Goal: Transaction & Acquisition: Download file/media

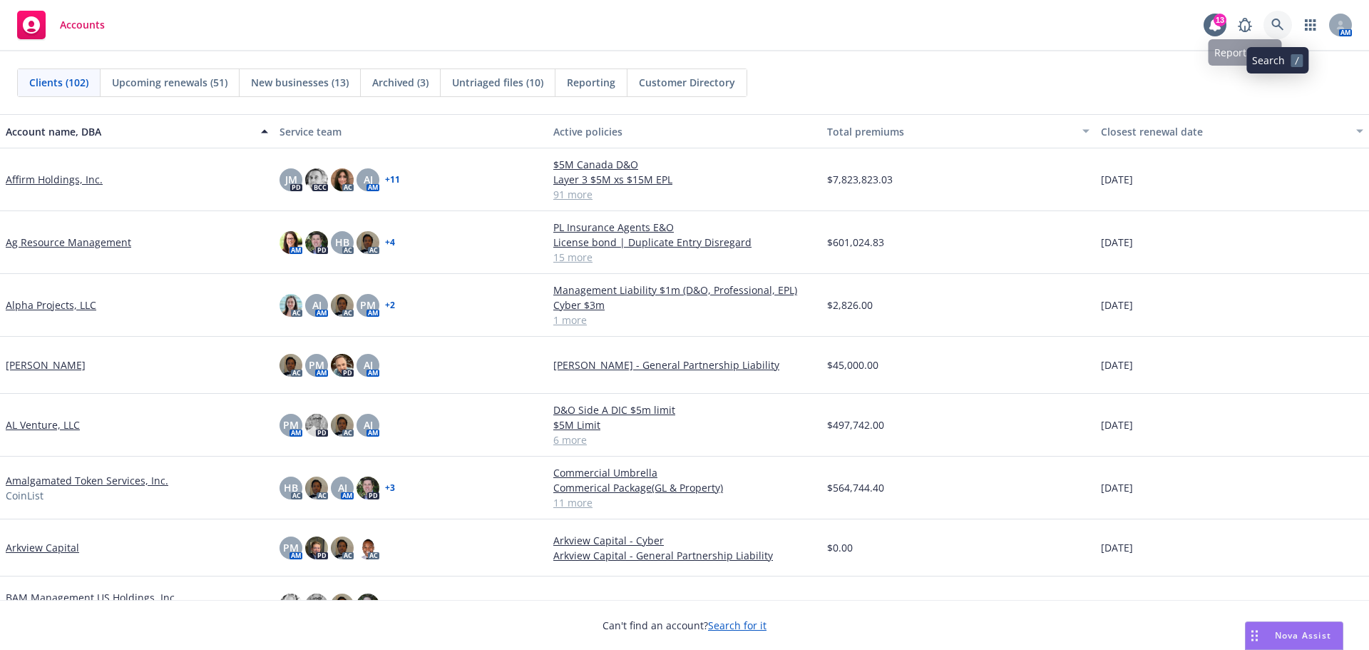
click at [1279, 26] on icon at bounding box center [1278, 25] width 12 height 12
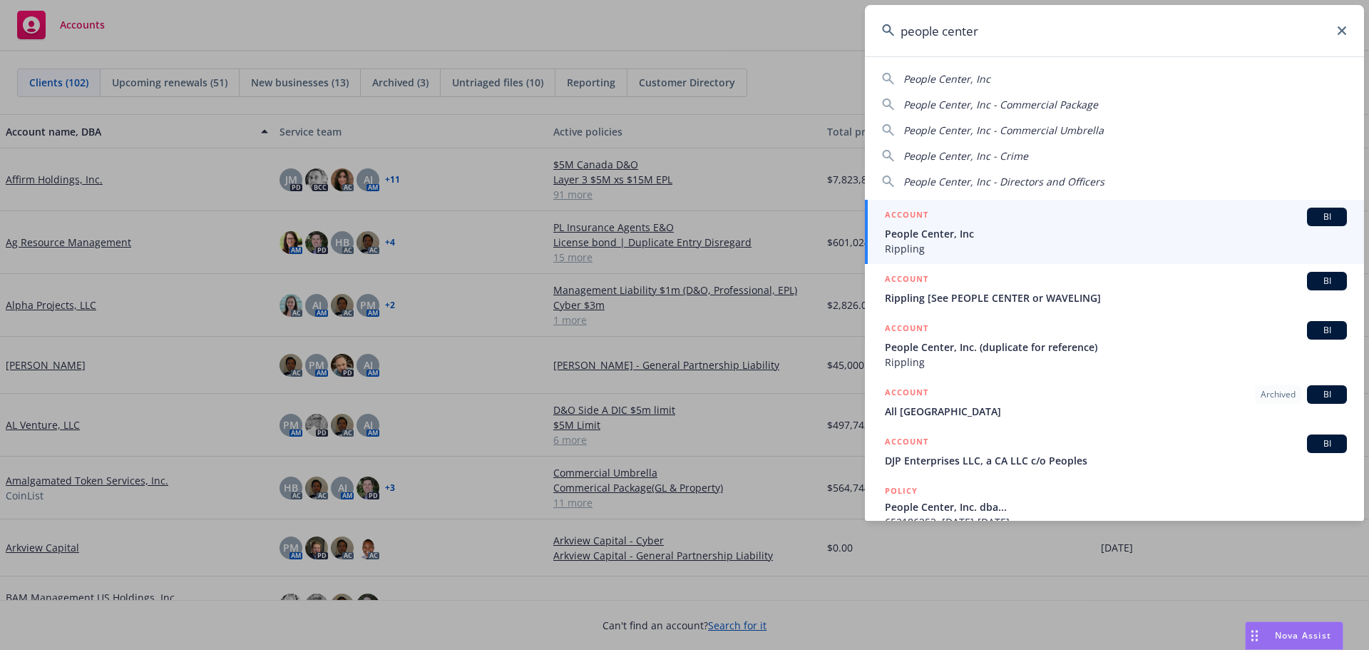
type input "people center"
click at [958, 233] on span "People Center, Inc" at bounding box center [1116, 233] width 462 height 15
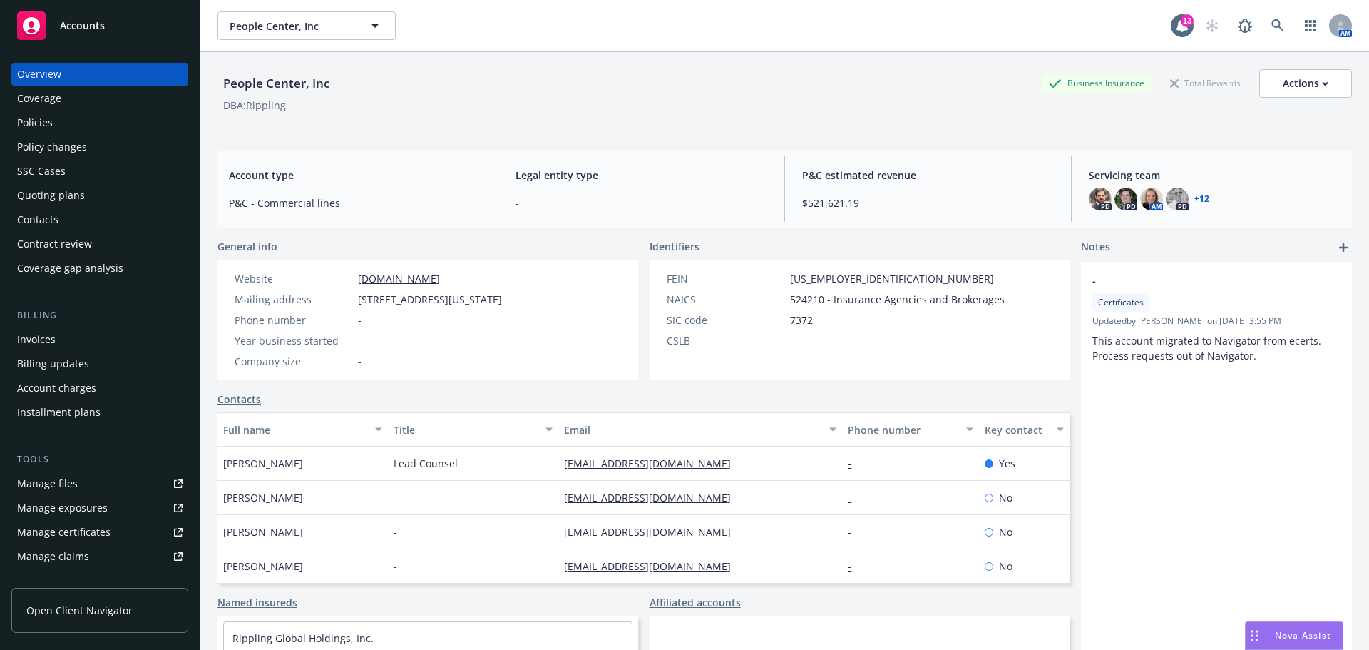
drag, startPoint x: 41, startPoint y: 123, endPoint x: 85, endPoint y: 123, distance: 44.2
click at [41, 123] on div "Policies" at bounding box center [35, 122] width 36 height 23
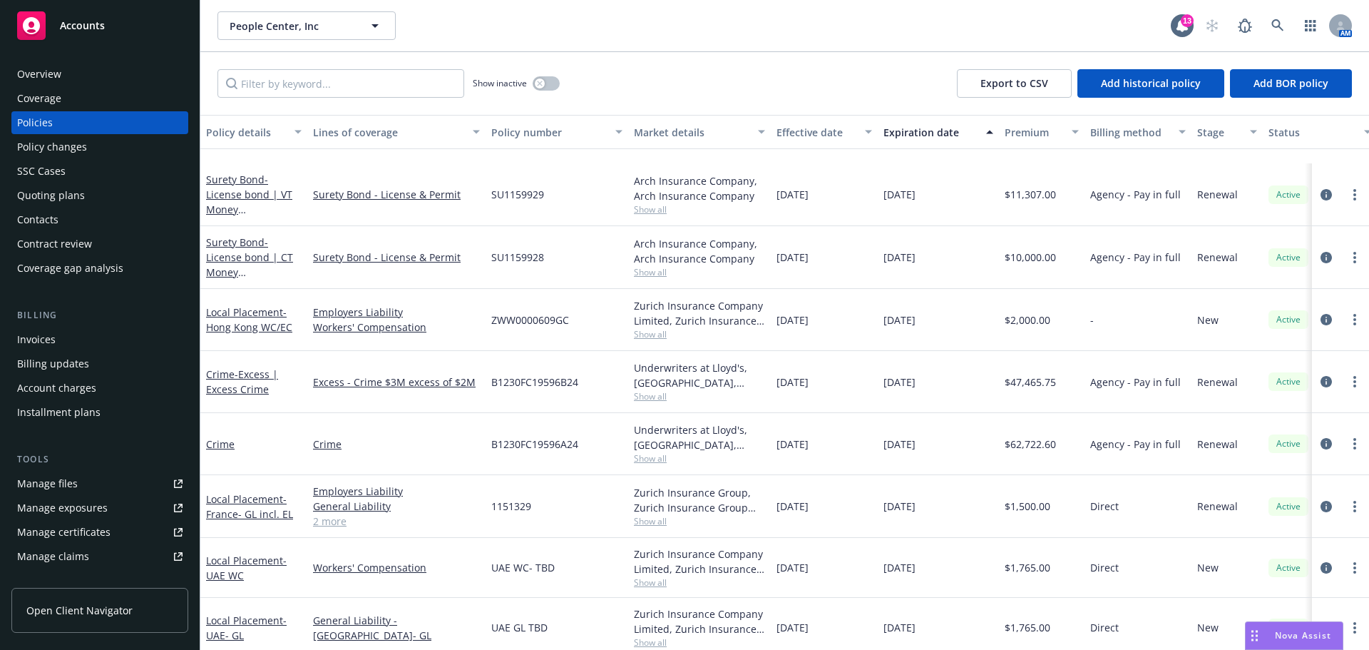
scroll to position [357, 0]
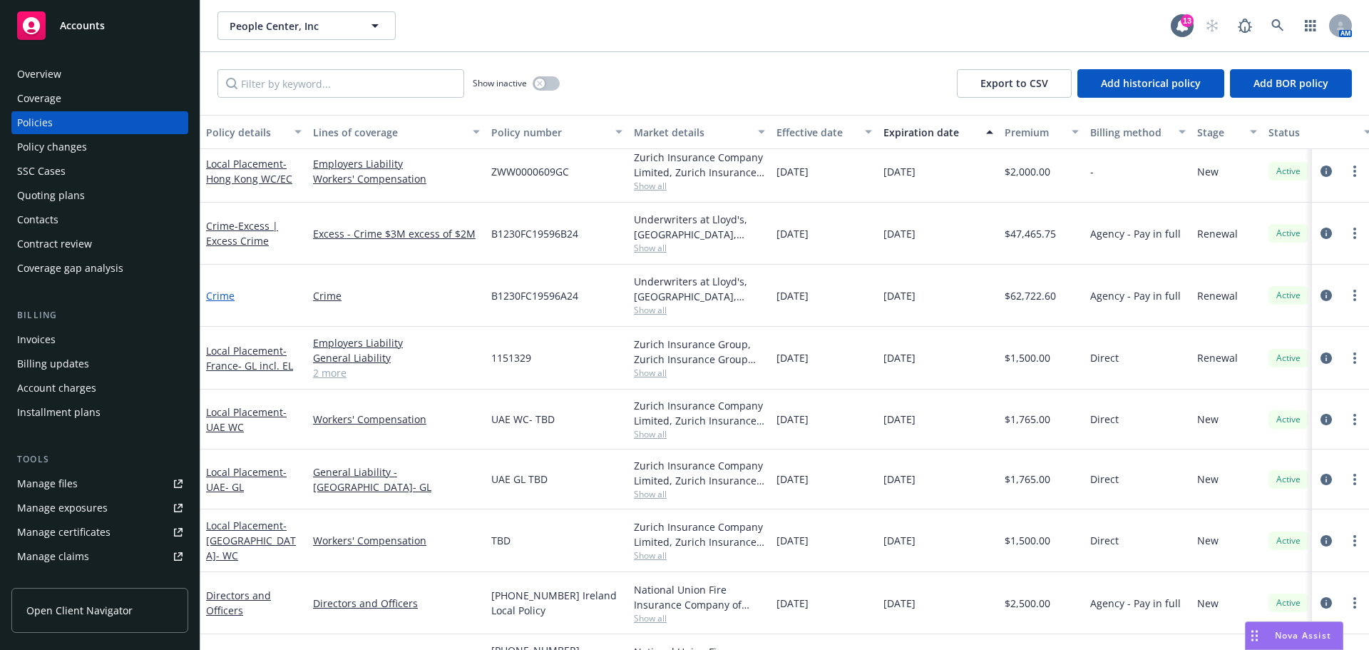
click at [220, 296] on link "Crime" at bounding box center [220, 296] width 29 height 14
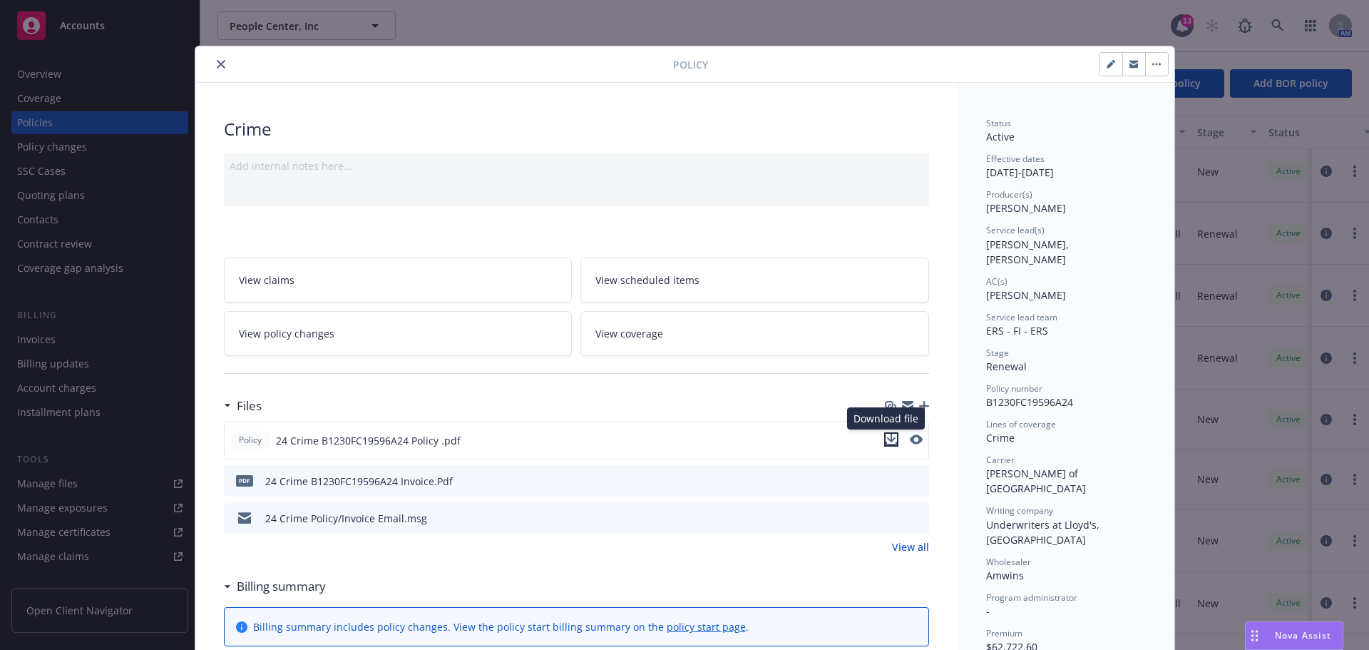
click at [886, 444] on icon "download file" at bounding box center [891, 444] width 11 height 4
click at [217, 61] on icon "close" at bounding box center [221, 64] width 9 height 9
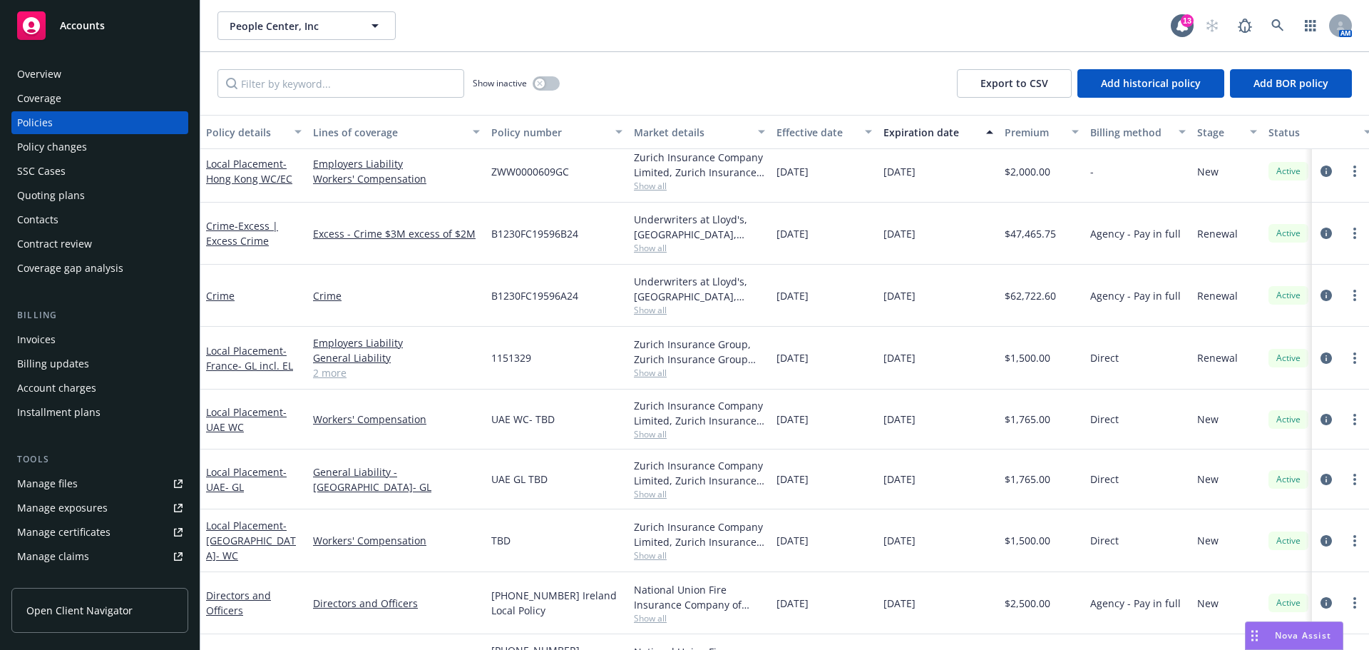
click at [1299, 634] on span "Nova Assist" at bounding box center [1303, 635] width 56 height 12
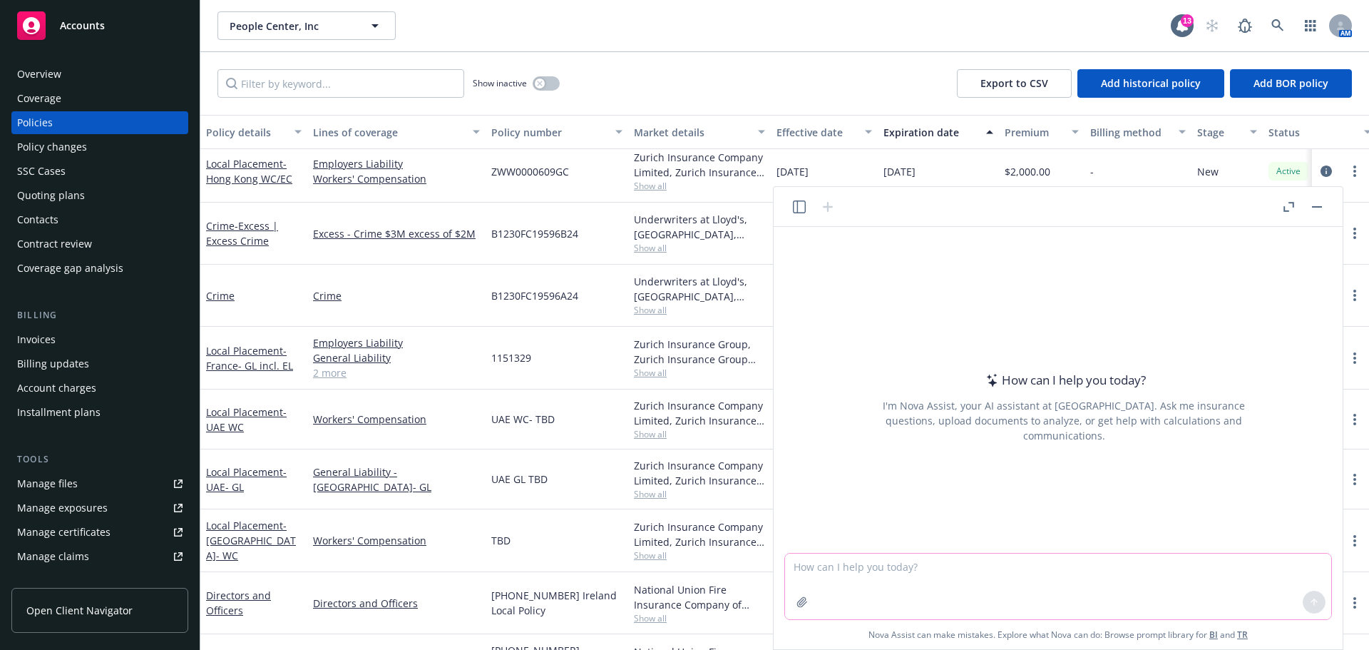
click at [920, 560] on textarea at bounding box center [1058, 586] width 546 height 66
type textarea "please summarize the purpose of crime insurance"
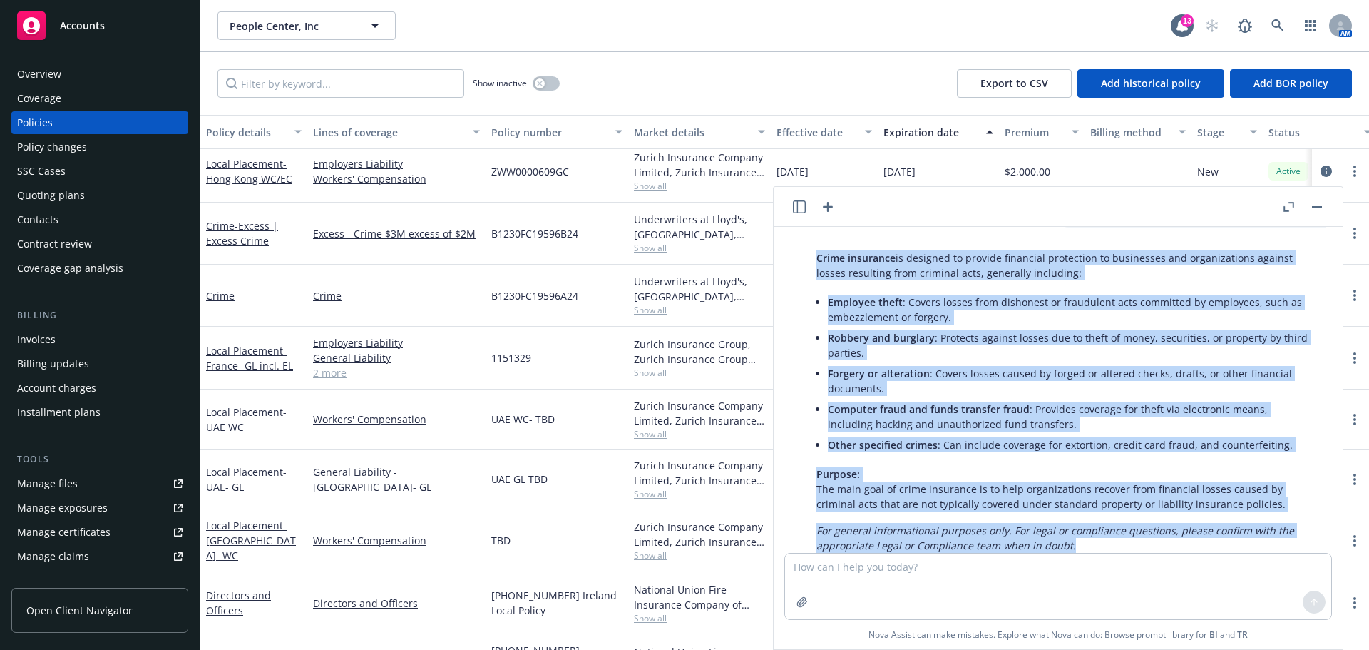
scroll to position [77, 0]
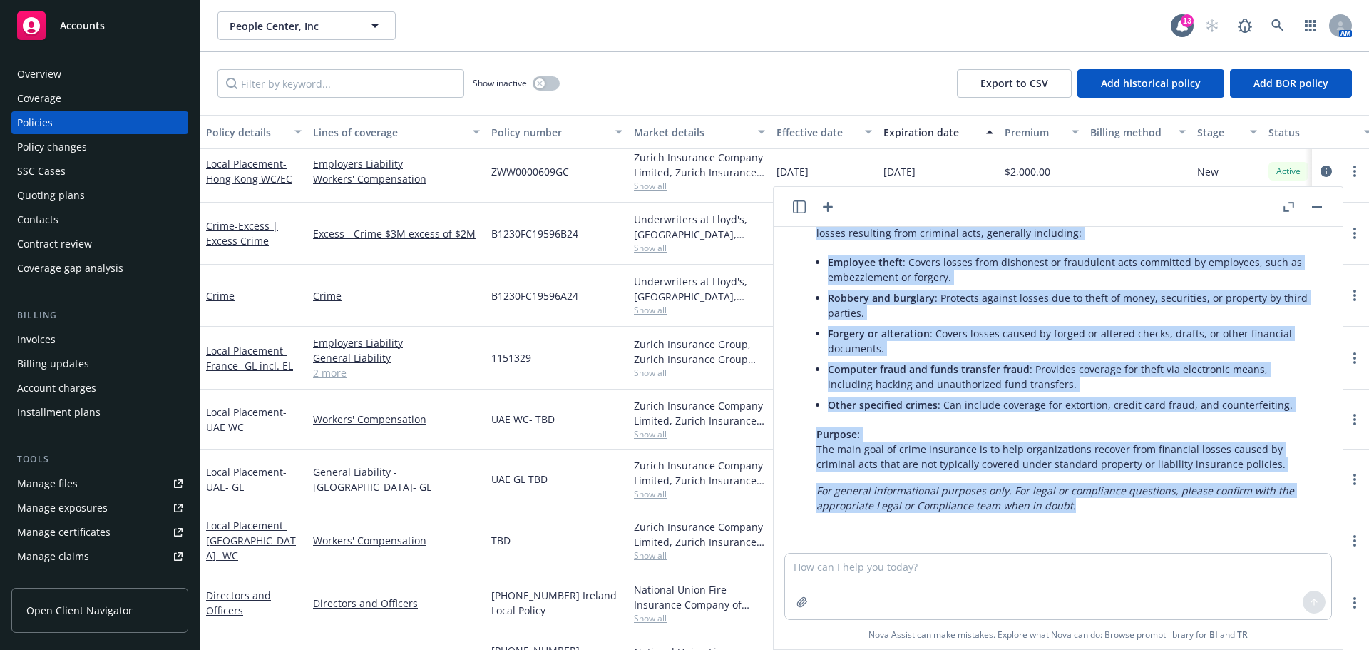
drag, startPoint x: 818, startPoint y: 295, endPoint x: 1143, endPoint y: 509, distance: 389.1
click at [1143, 509] on div "Crime insurance is designed to provide financial protection to businesses and o…" at bounding box center [1064, 362] width 524 height 314
copy div "Crime insurance is designed to provide financial protection to businesses and o…"
click at [928, 239] on p "Crime insurance is designed to provide financial protection to businesses and o…" at bounding box center [1064, 225] width 495 height 30
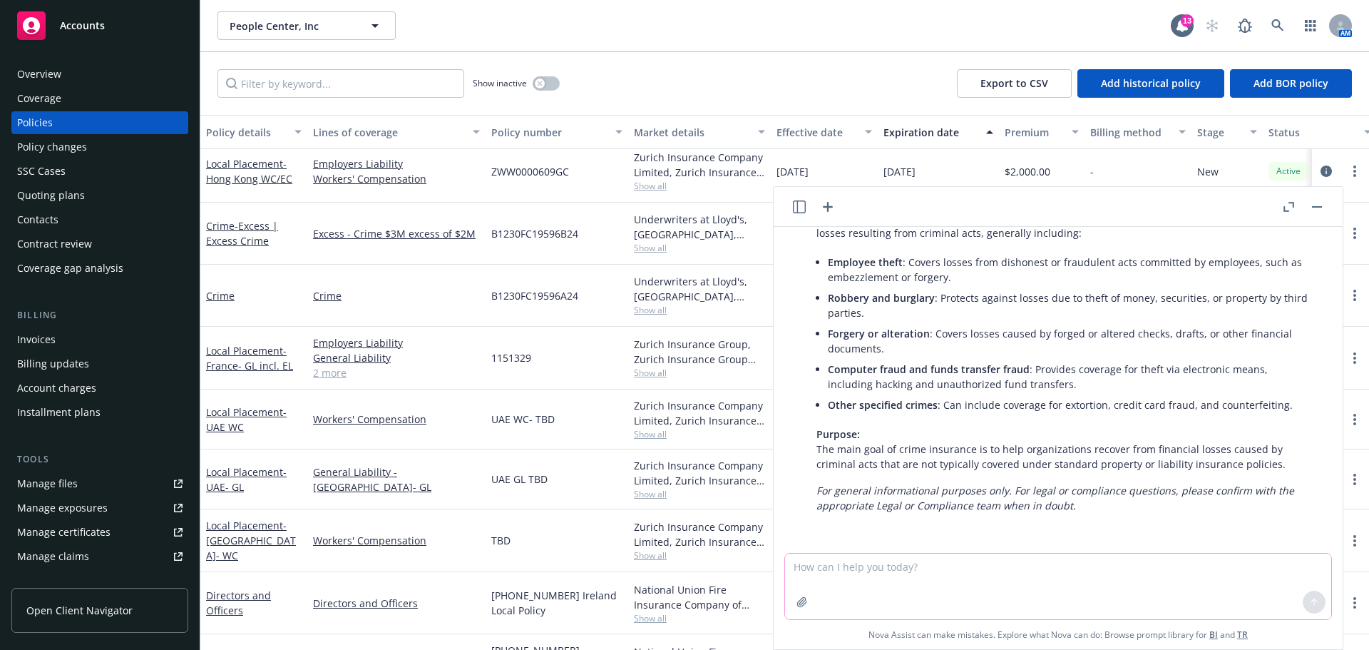
click at [925, 562] on textarea at bounding box center [1058, 586] width 546 height 66
type textarea "briefly describe social engineering fraud"
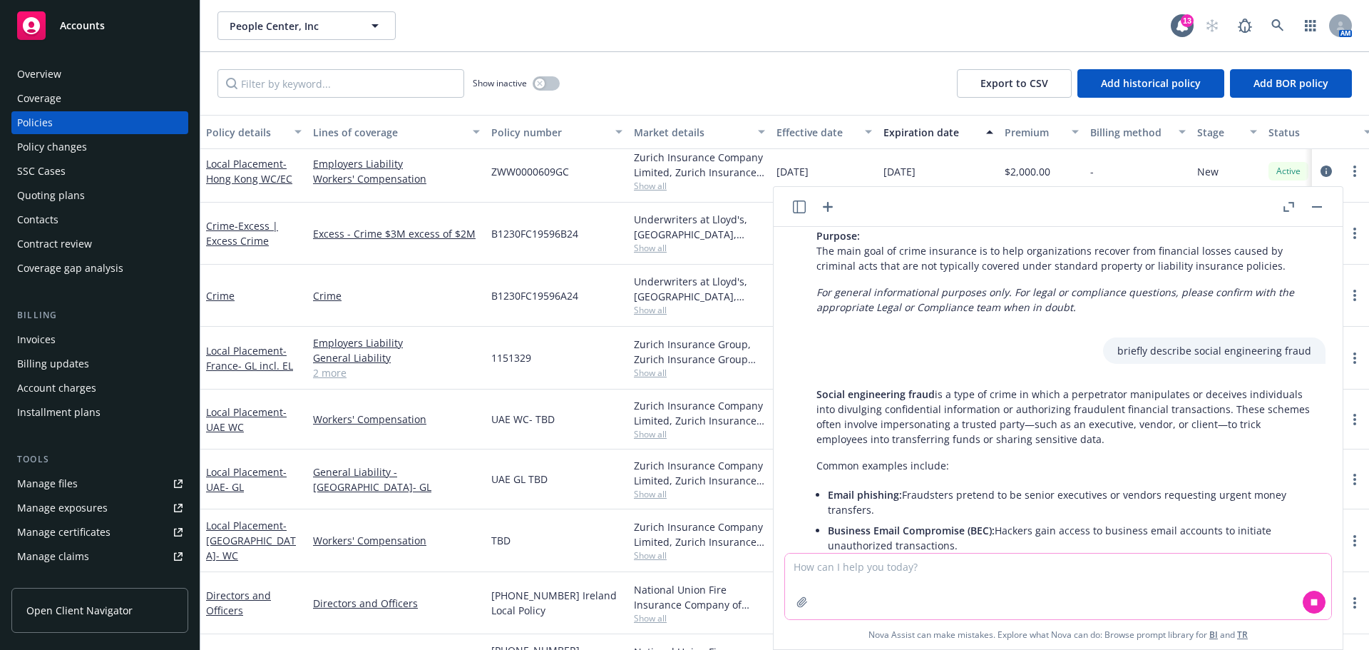
scroll to position [339, 0]
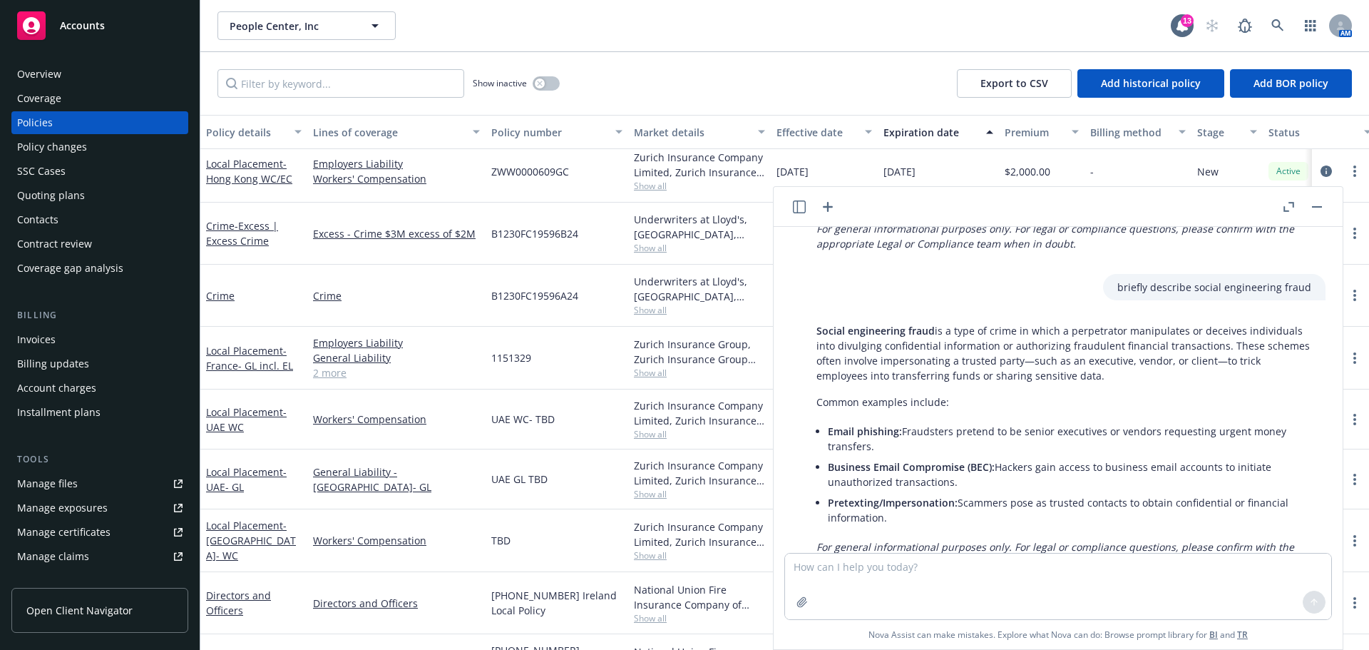
click at [1071, 376] on p "Social engineering fraud is a type of crime in which a perpetrator manipulates …" at bounding box center [1064, 353] width 495 height 60
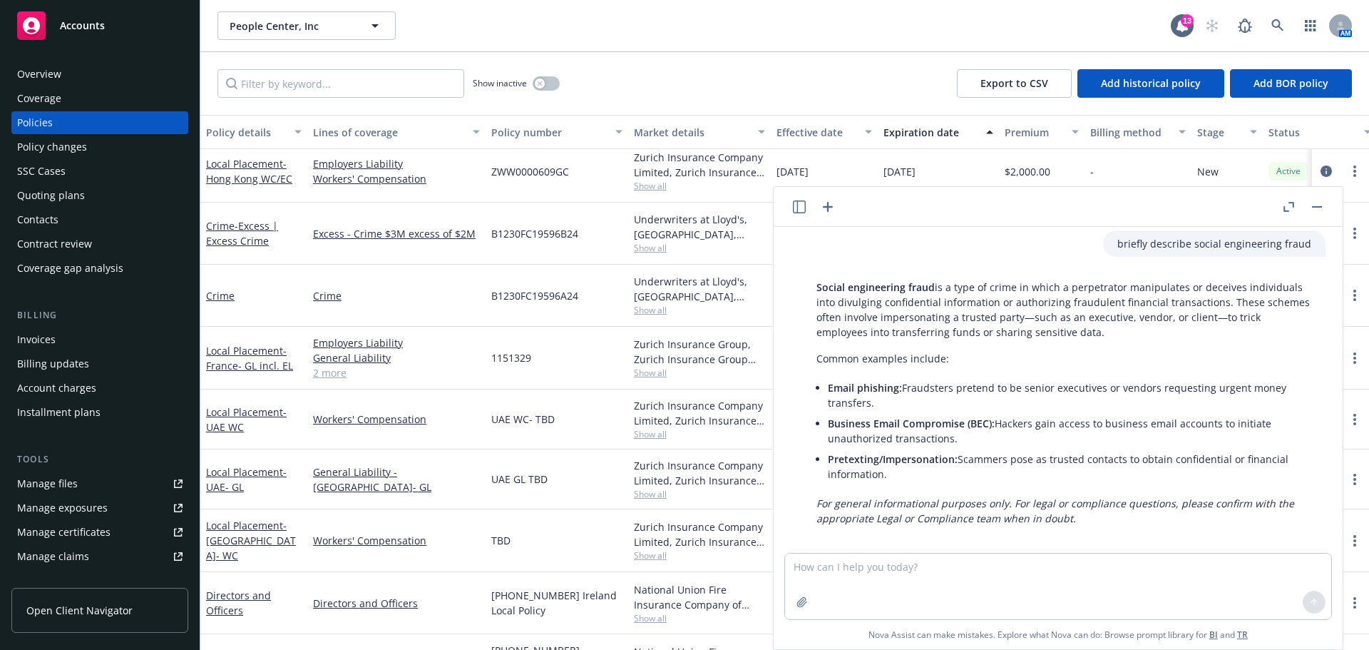
scroll to position [395, 0]
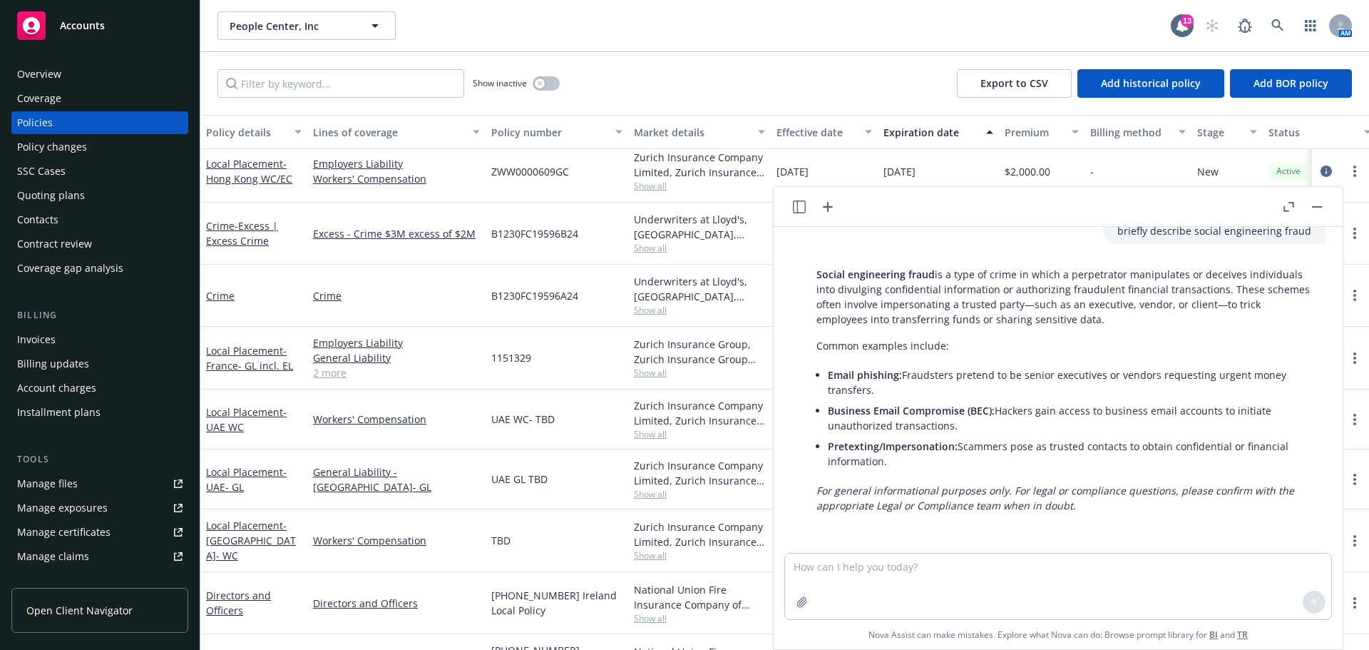
click at [816, 273] on div "Social engineering fraud is a type of crime in which a perpetrator manipulates …" at bounding box center [1064, 389] width 524 height 257
drag, startPoint x: 817, startPoint y: 273, endPoint x: 904, endPoint y: 462, distance: 207.8
click at [904, 462] on div "Social engineering fraud is a type of crime in which a perpetrator manipulates …" at bounding box center [1064, 389] width 524 height 257
copy div "Social engineering fraud is a type of crime in which a perpetrator manipulates …"
drag, startPoint x: 941, startPoint y: 576, endPoint x: 864, endPoint y: 569, distance: 77.3
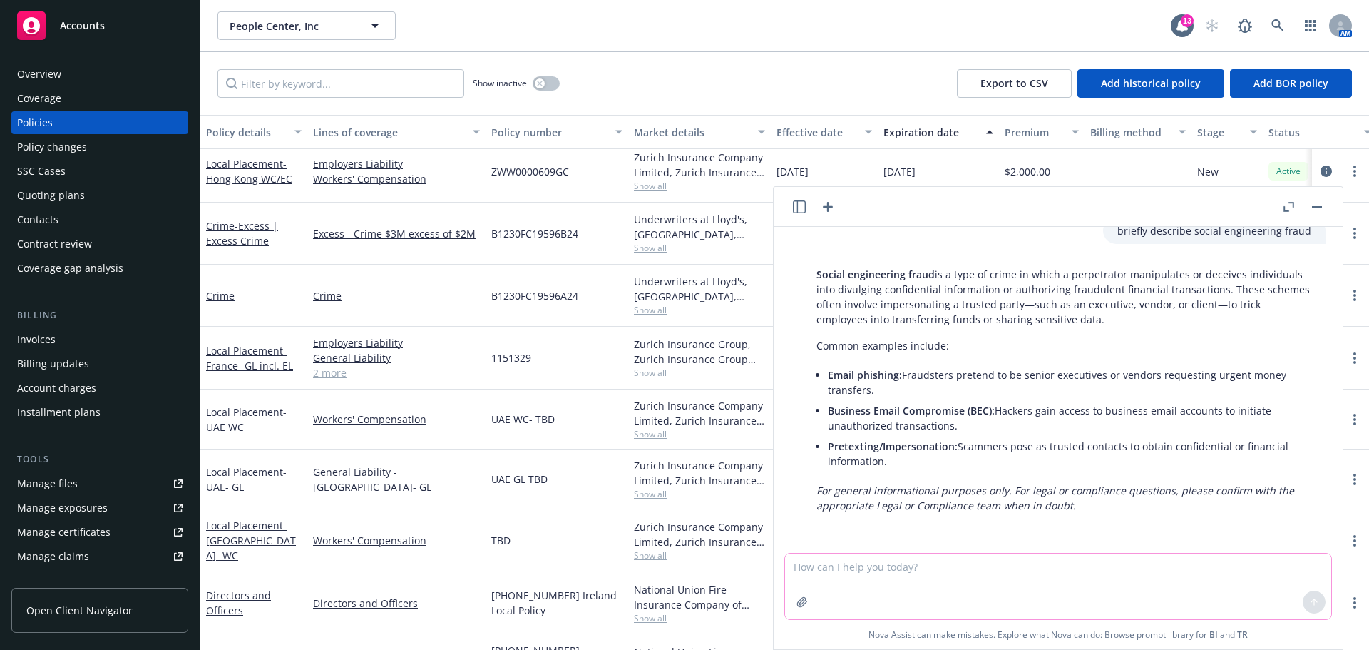
click at [864, 569] on textarea at bounding box center [1058, 586] width 546 height 66
type textarea "please summarize the purpose of cyber coverage"
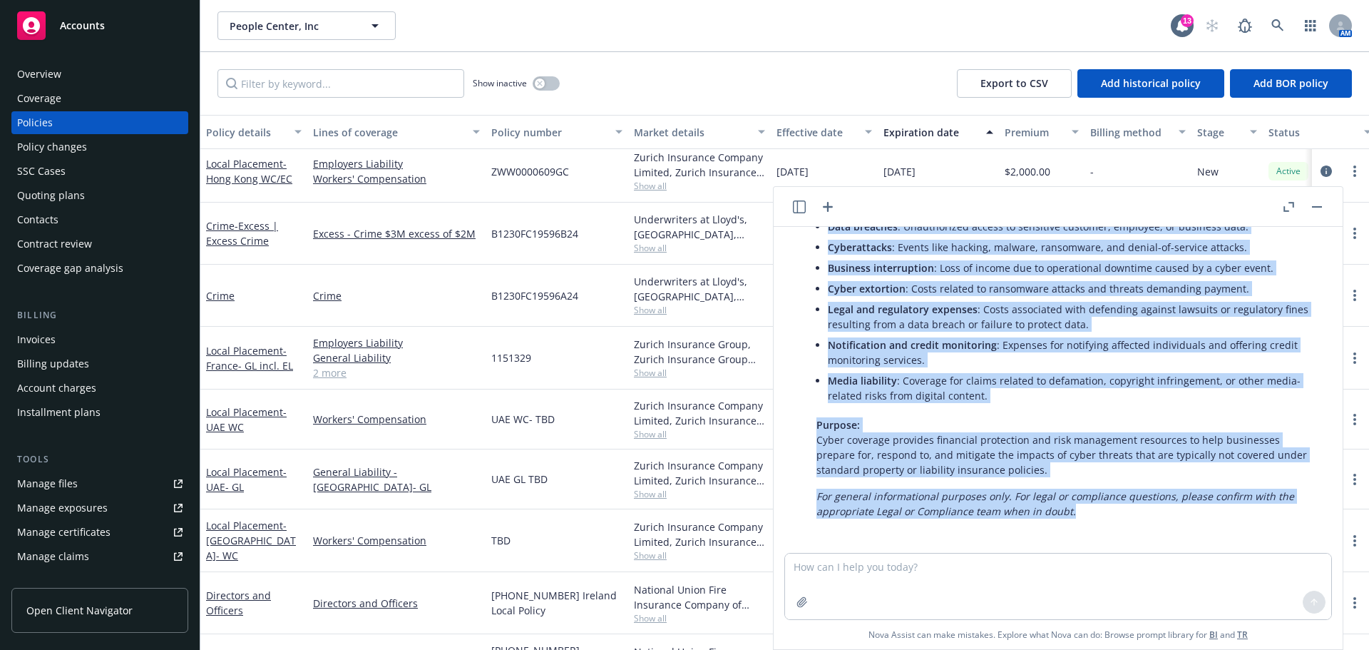
scroll to position [826, 0]
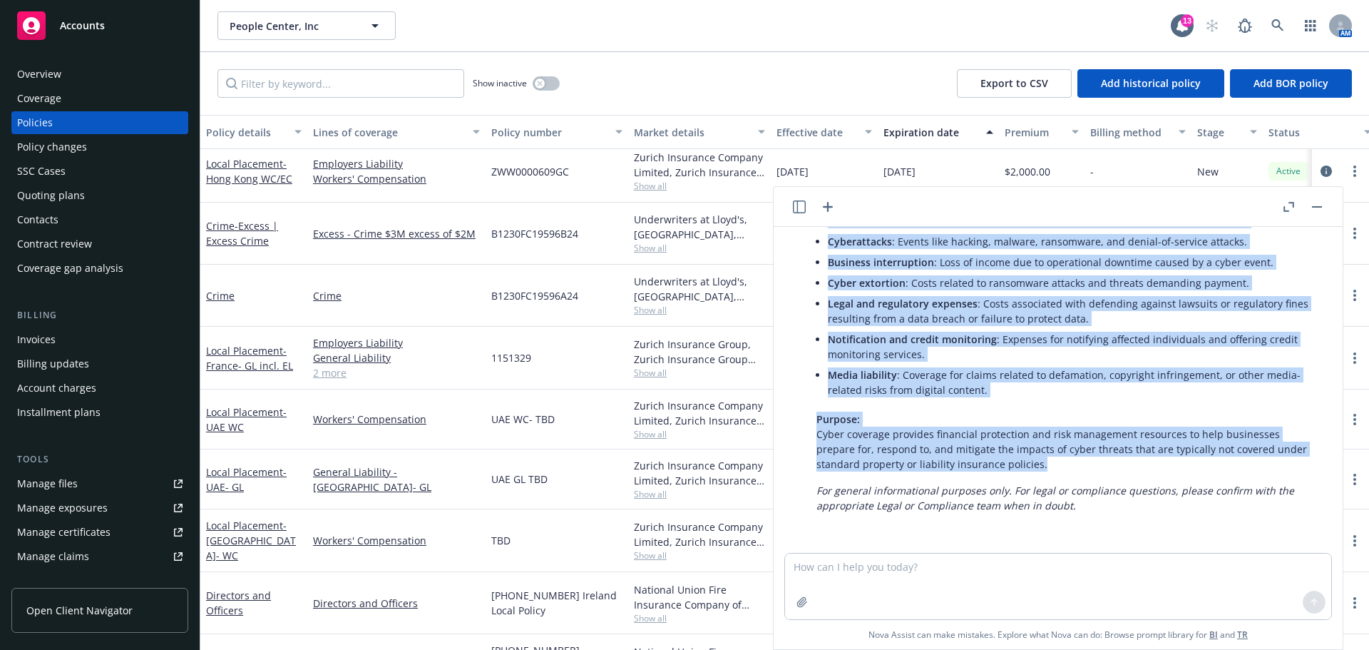
drag, startPoint x: 814, startPoint y: 290, endPoint x: 1097, endPoint y: 466, distance: 333.5
click at [1097, 466] on div "Cyber coverage (cyber liability insurance) is designed to protect businesses ag…" at bounding box center [1064, 333] width 524 height 370
copy div "Cyber coverage (cyber liability insurance) is designed to protect businesses ag…"
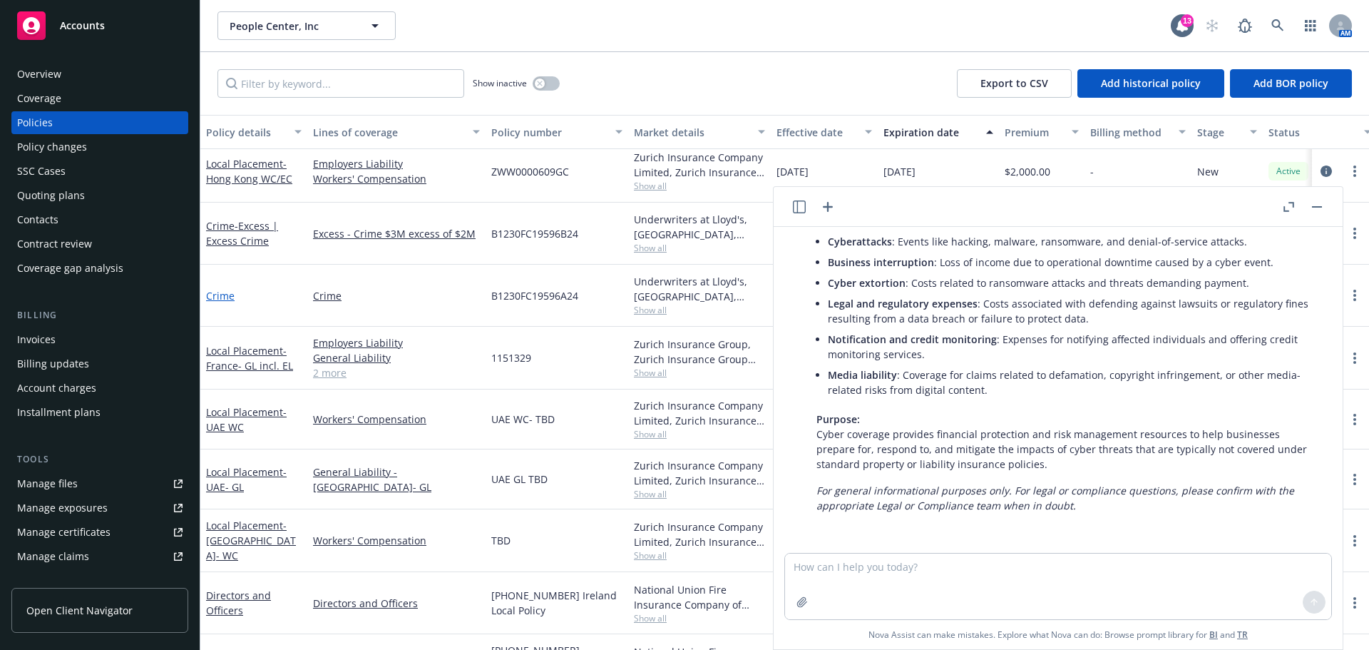
click at [225, 295] on link "Crime" at bounding box center [220, 296] width 29 height 14
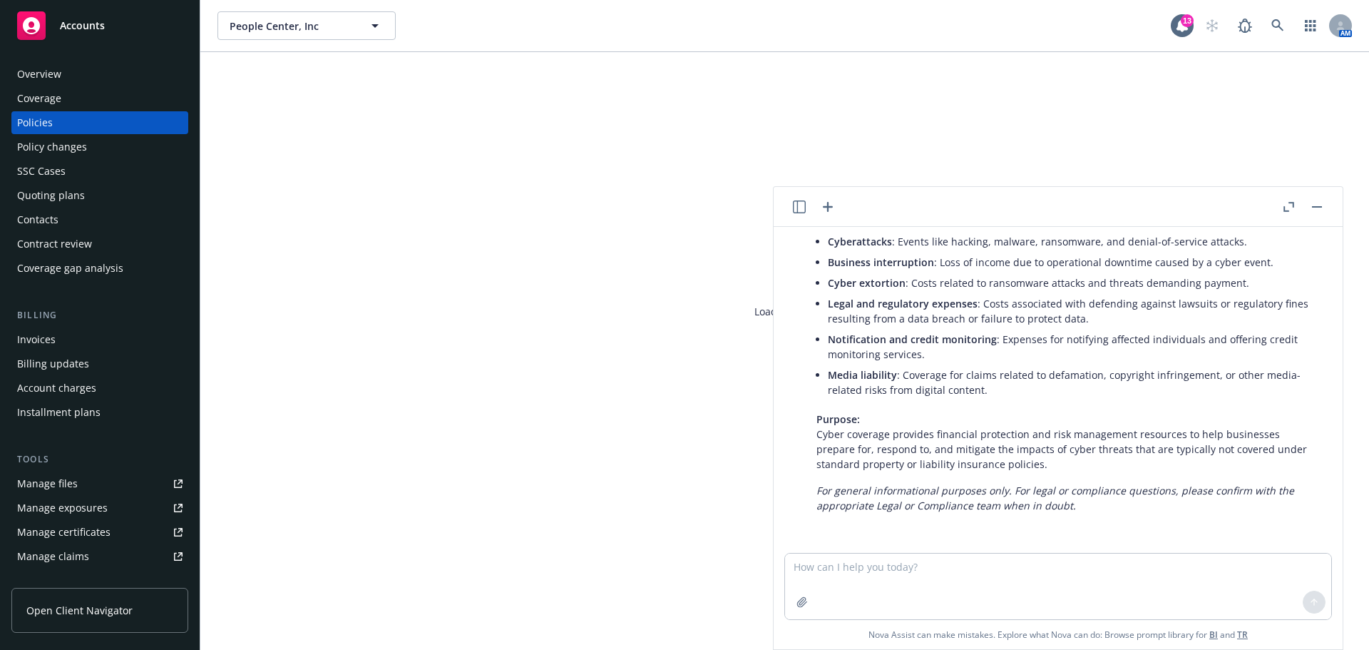
click at [1314, 208] on button "button" at bounding box center [1317, 206] width 17 height 17
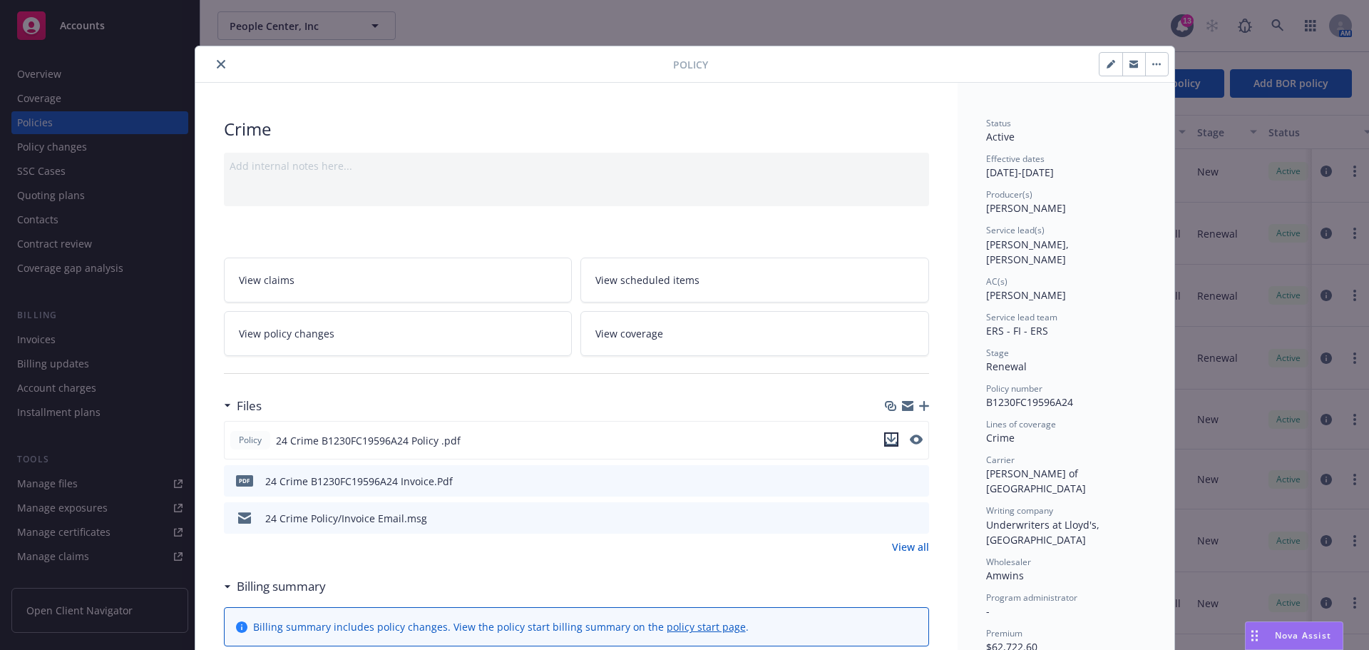
click at [886, 440] on icon "download file" at bounding box center [891, 439] width 11 height 11
click at [217, 62] on icon "close" at bounding box center [221, 64] width 9 height 9
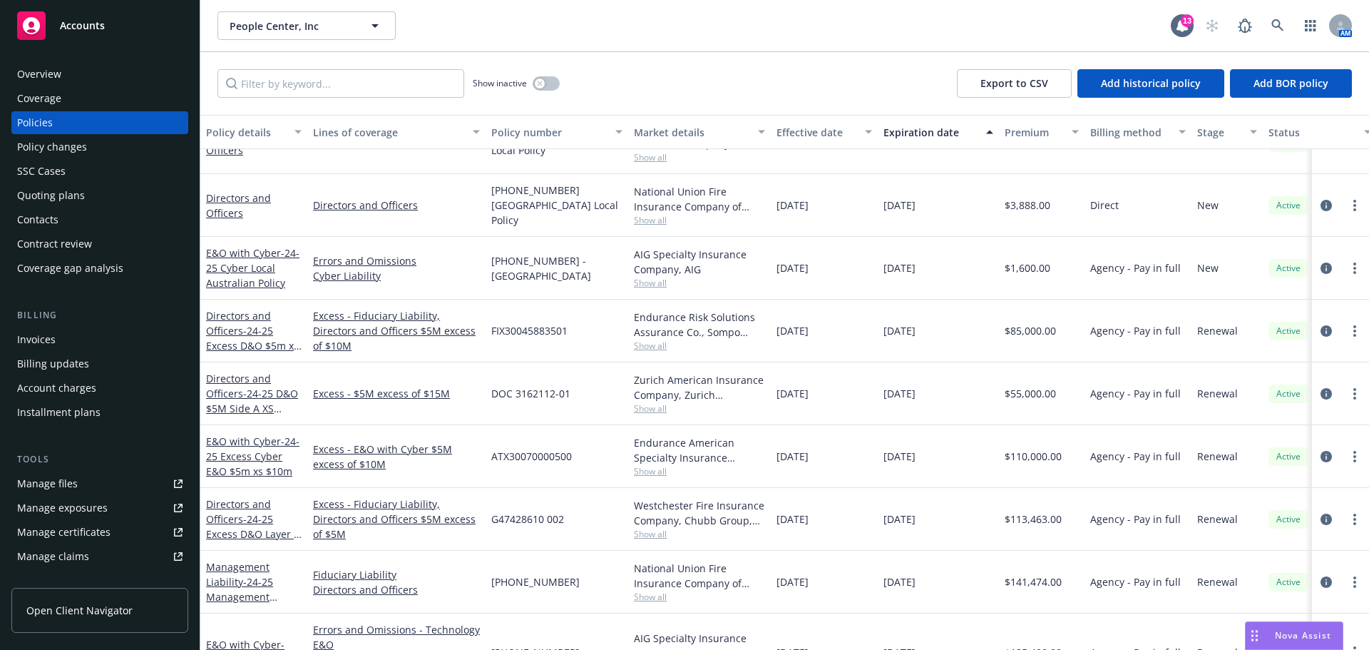
scroll to position [927, 0]
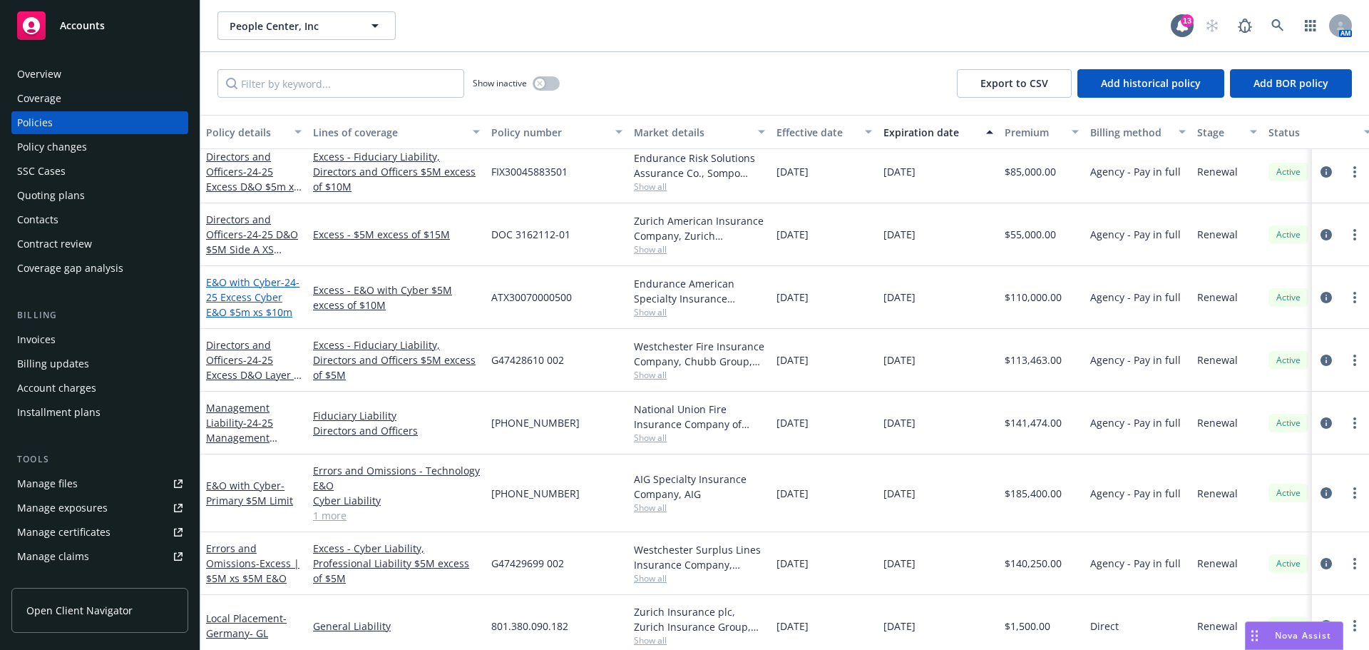
click at [243, 315] on span "- 24-25 Excess Cyber E&O $5m xs $10m" at bounding box center [252, 297] width 93 height 44
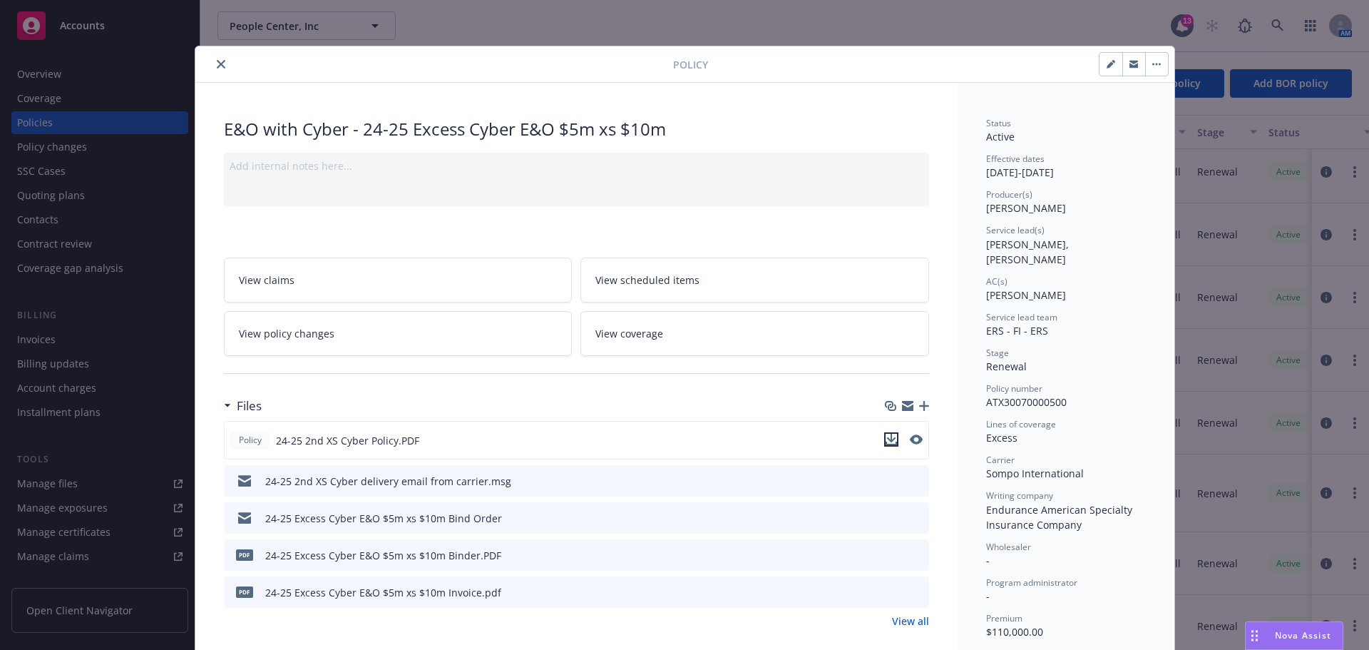
click at [886, 443] on icon "download file" at bounding box center [891, 439] width 11 height 11
click at [217, 64] on icon "close" at bounding box center [221, 64] width 9 height 9
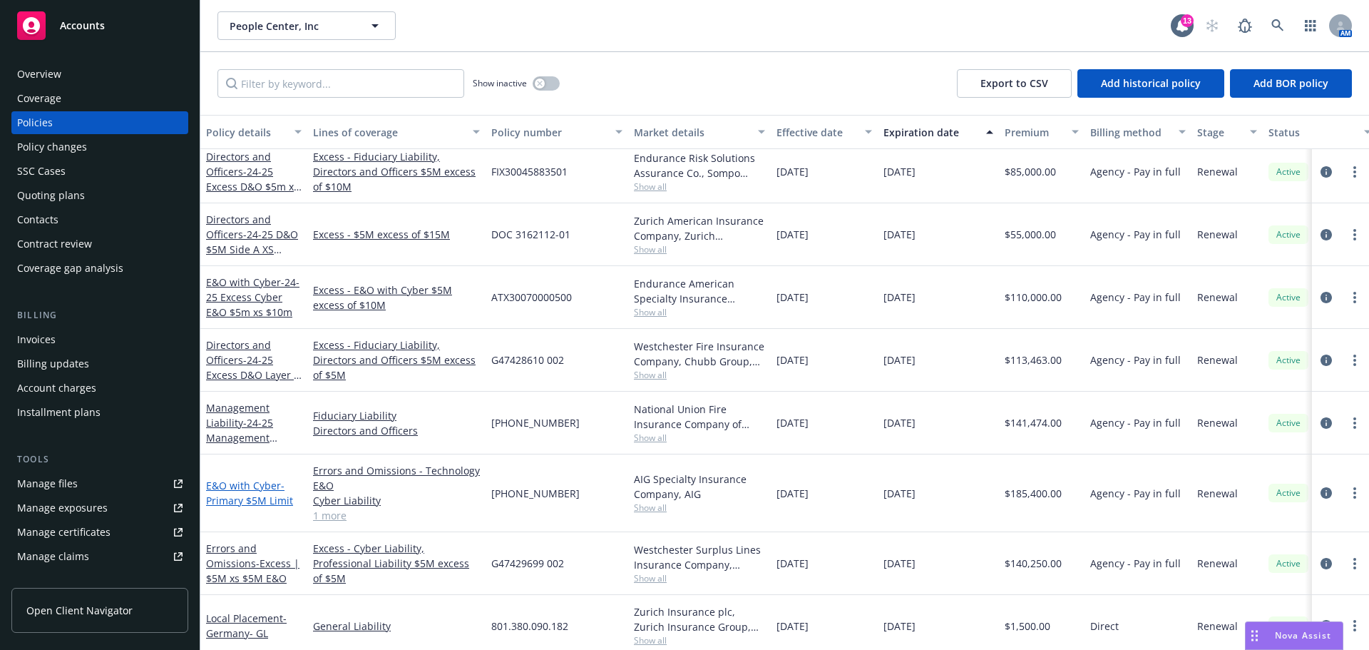
click at [261, 502] on span "- Primary $5M Limit" at bounding box center [249, 493] width 87 height 29
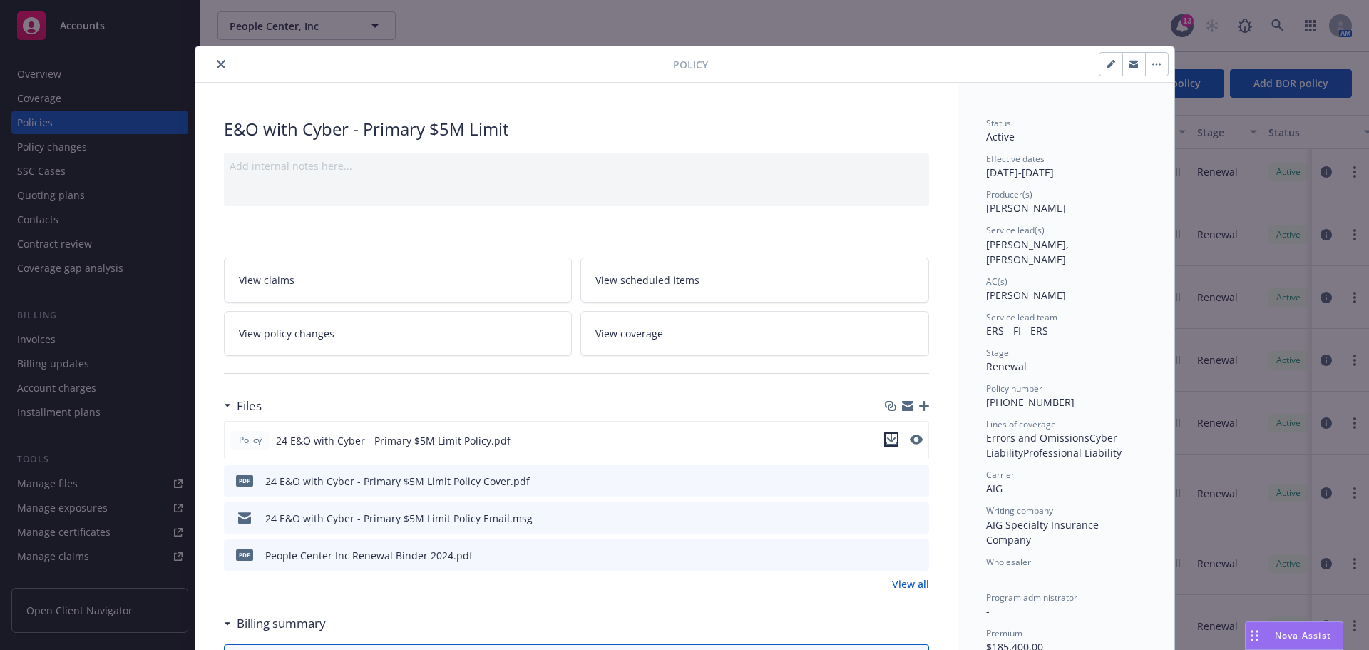
click at [888, 439] on icon "download file" at bounding box center [891, 438] width 9 height 9
click at [217, 68] on icon "close" at bounding box center [221, 64] width 9 height 9
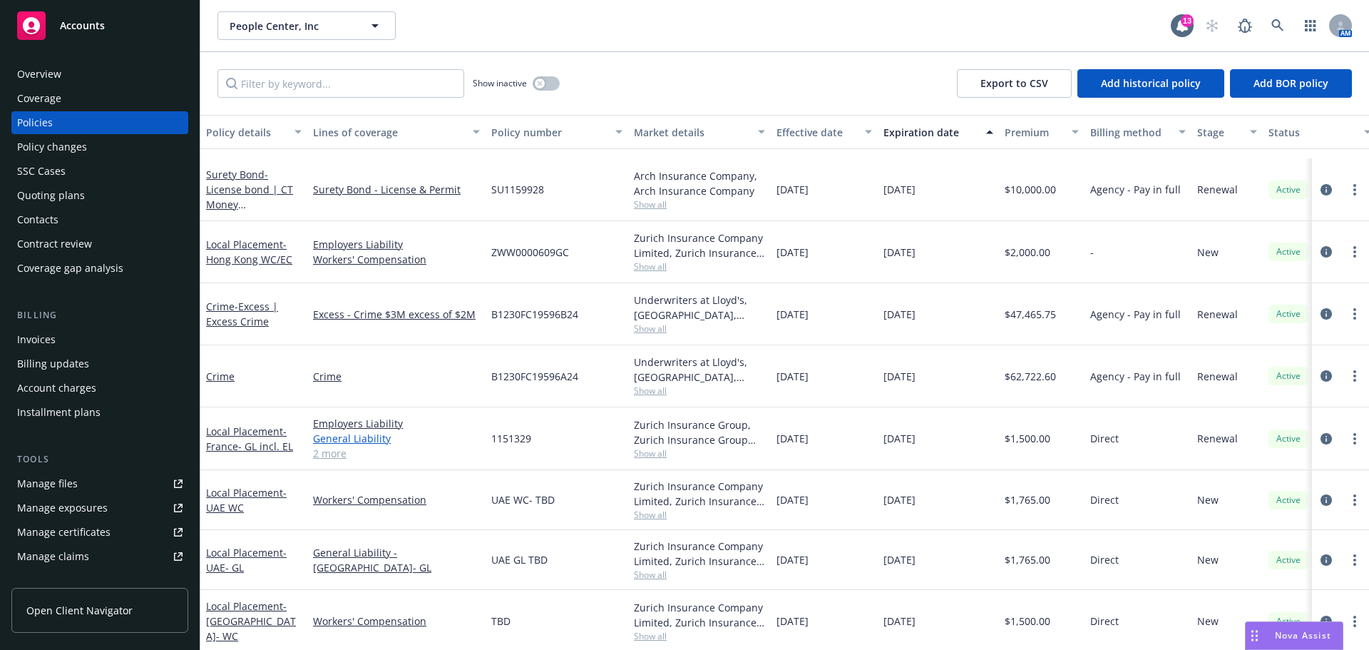
scroll to position [357, 0]
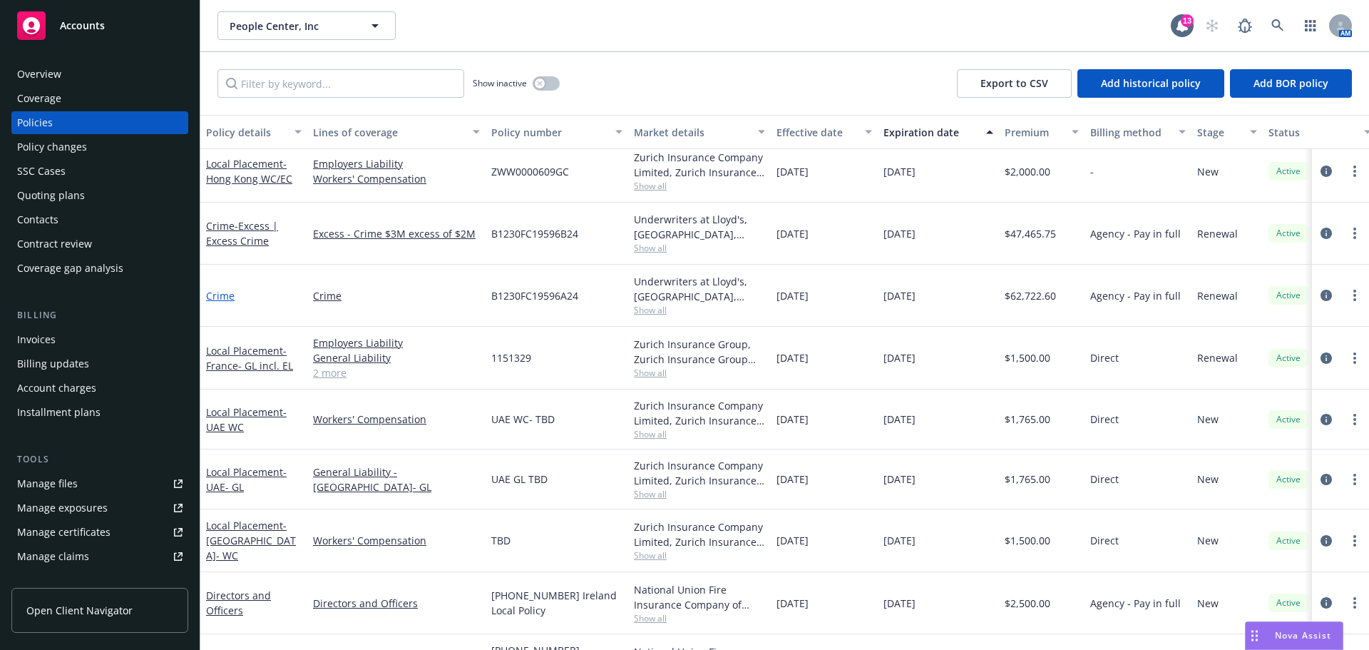
click at [221, 296] on link "Crime" at bounding box center [220, 296] width 29 height 14
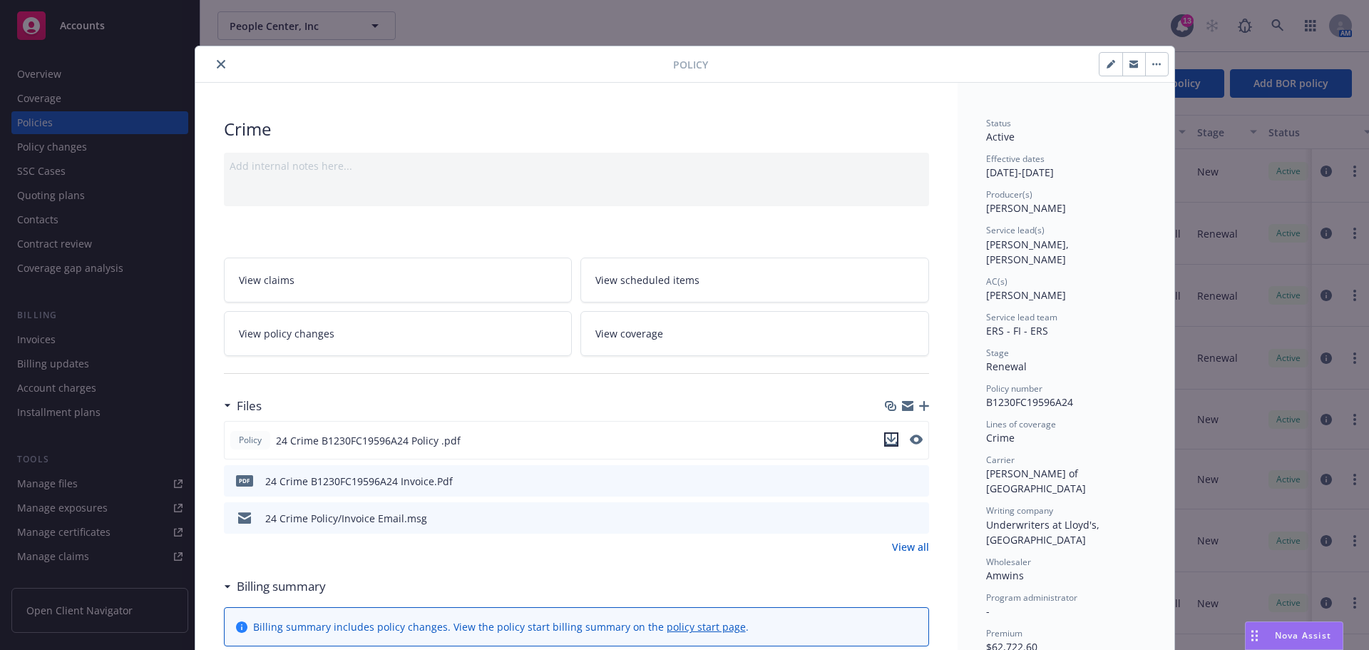
click at [886, 441] on icon "download file" at bounding box center [891, 439] width 11 height 11
click at [217, 66] on icon "close" at bounding box center [221, 64] width 9 height 9
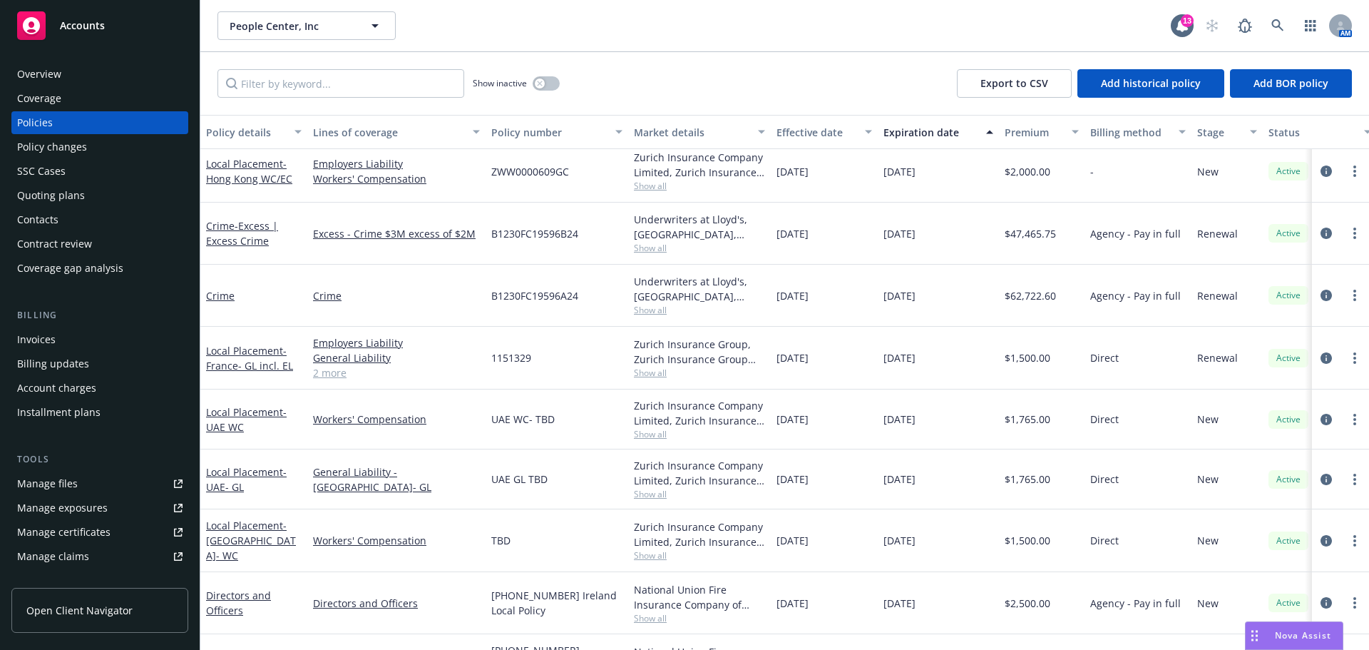
click at [36, 75] on div "Overview" at bounding box center [39, 74] width 44 height 23
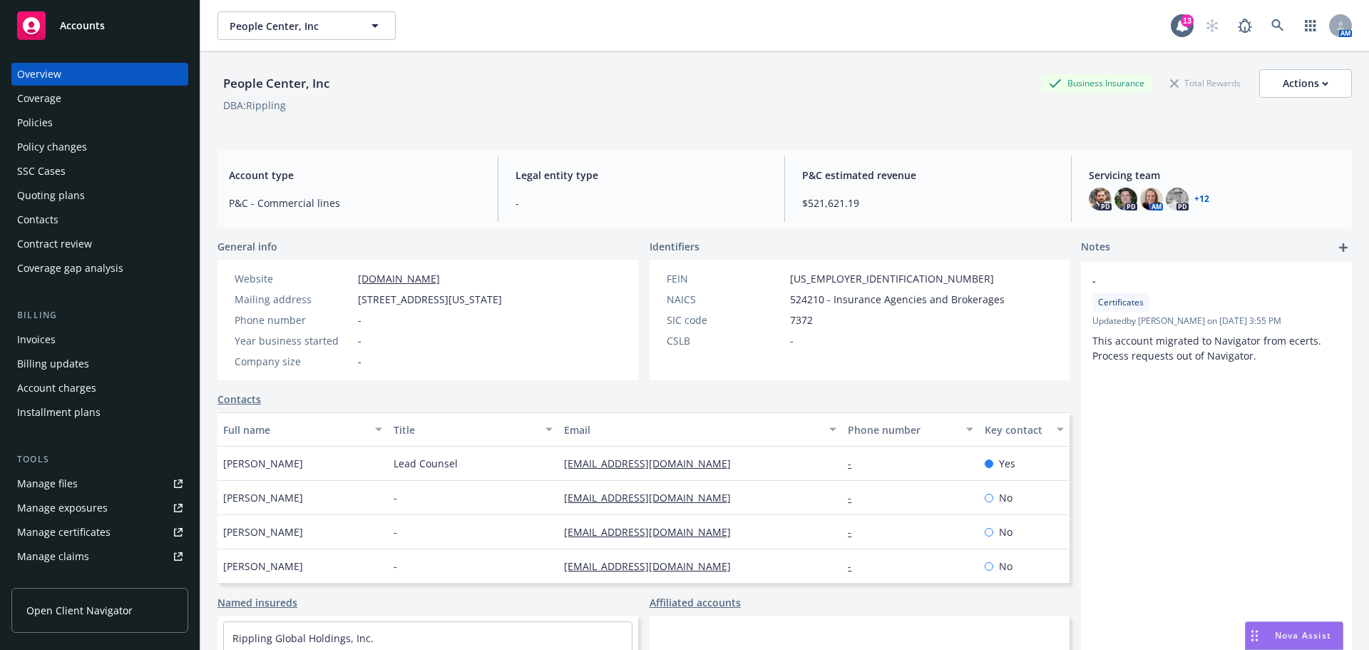
click at [73, 25] on span "Accounts" at bounding box center [82, 25] width 45 height 11
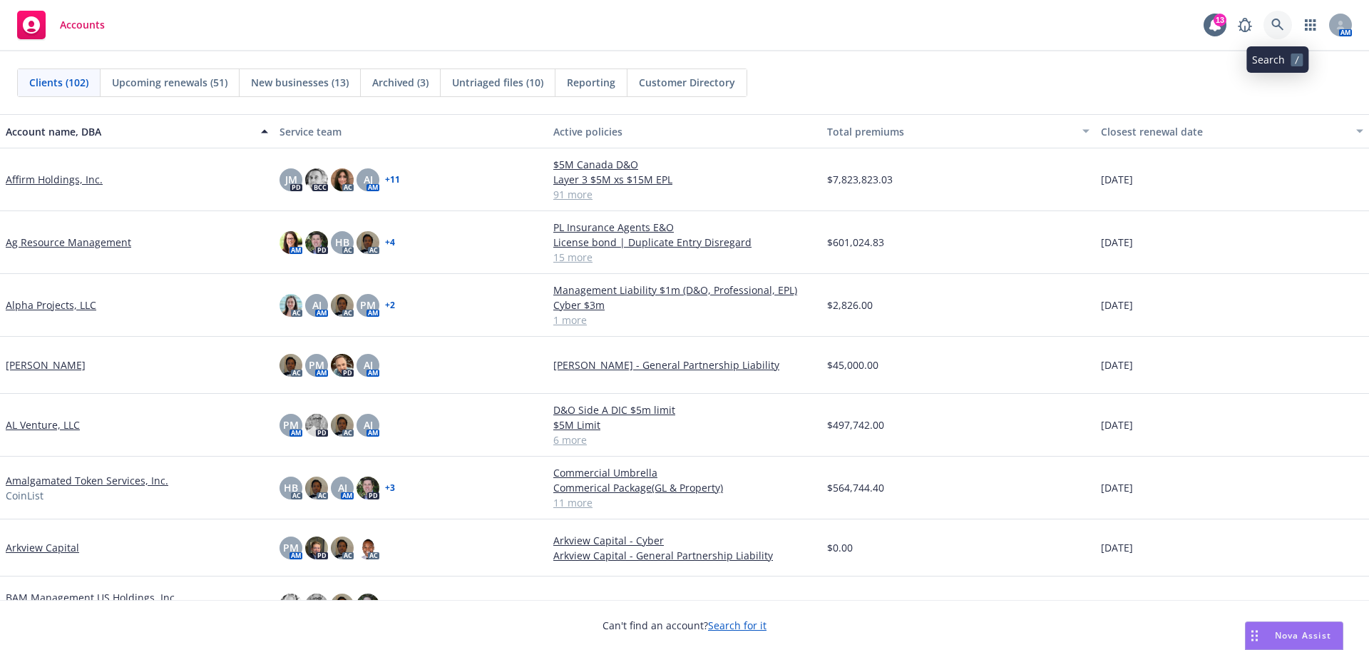
click at [1277, 26] on icon at bounding box center [1278, 25] width 13 height 13
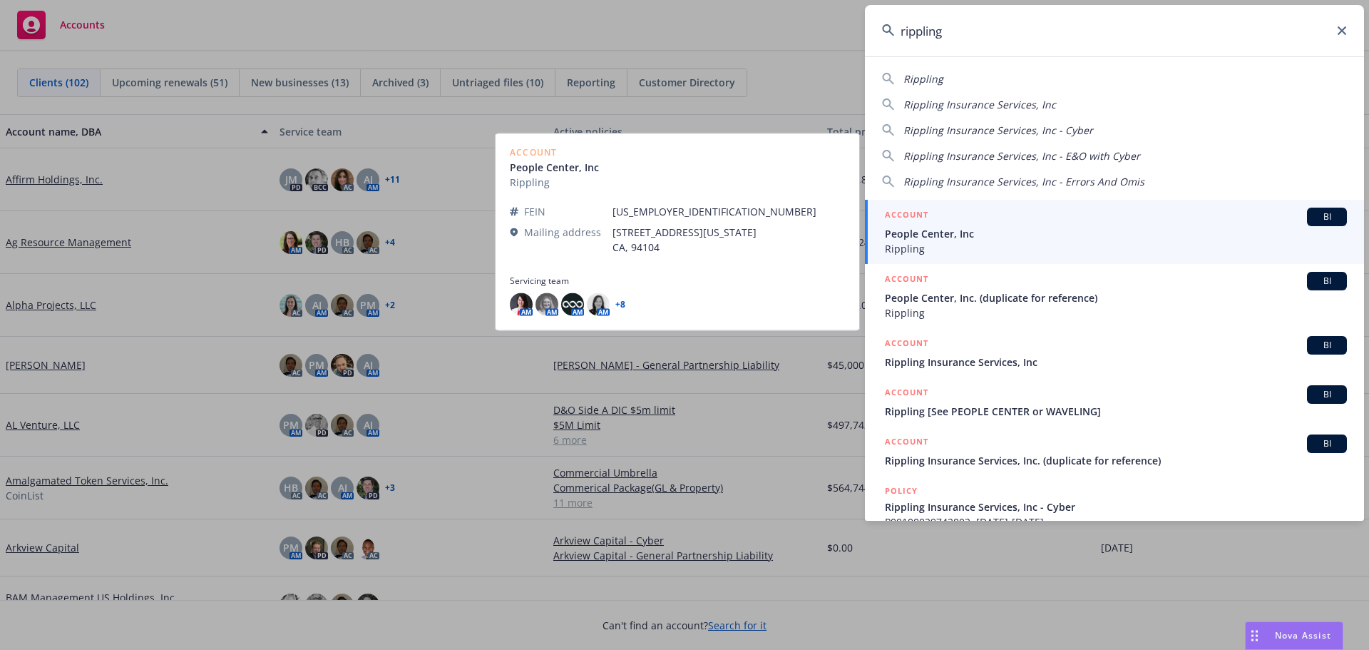
type input "rippling"
click at [952, 238] on span "People Center, Inc" at bounding box center [1116, 233] width 462 height 15
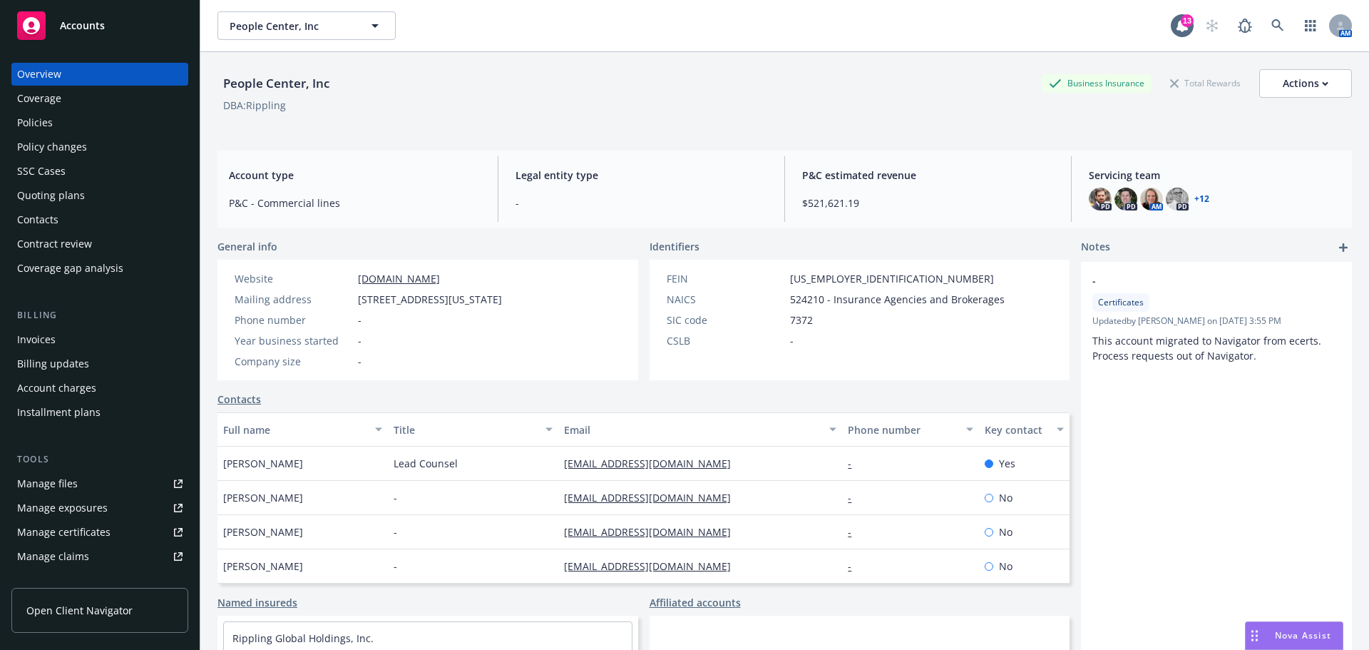
click at [46, 122] on div "Policies" at bounding box center [35, 122] width 36 height 23
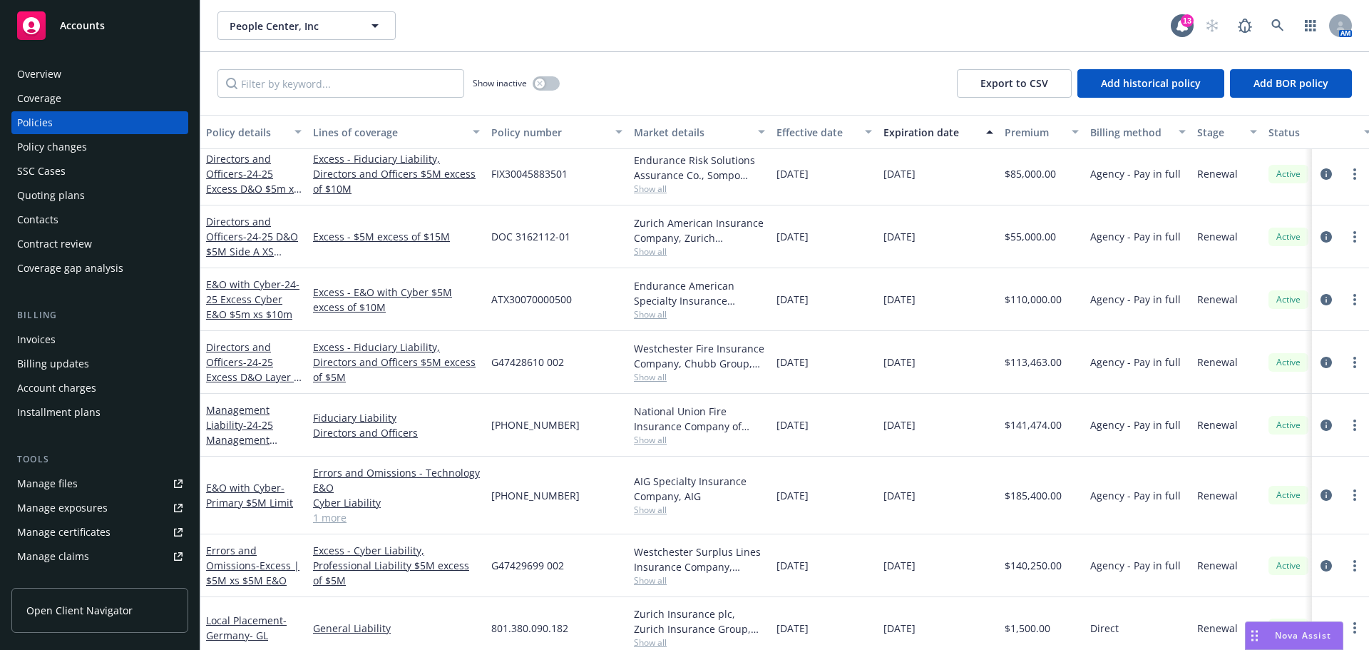
scroll to position [927, 0]
click at [259, 568] on span "- Excess | $5M xs $5M E&O" at bounding box center [252, 570] width 93 height 29
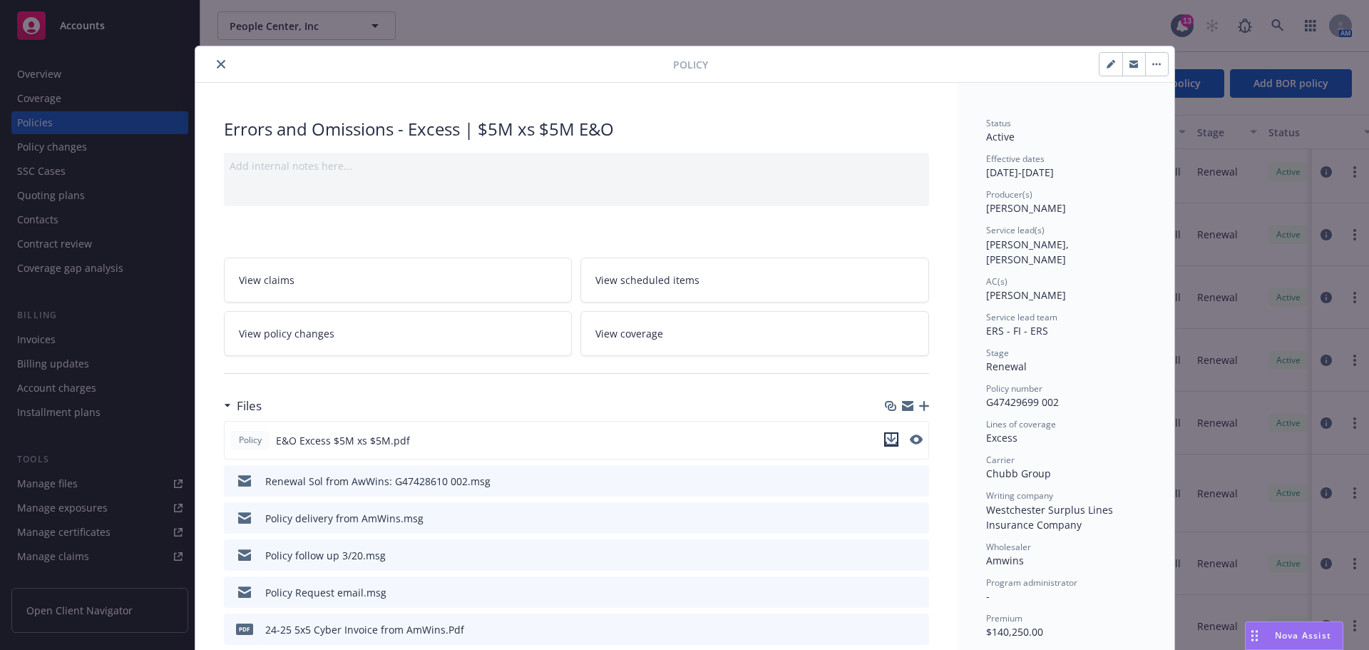
click at [886, 440] on icon "download file" at bounding box center [891, 439] width 11 height 11
click at [217, 63] on icon "close" at bounding box center [221, 64] width 9 height 9
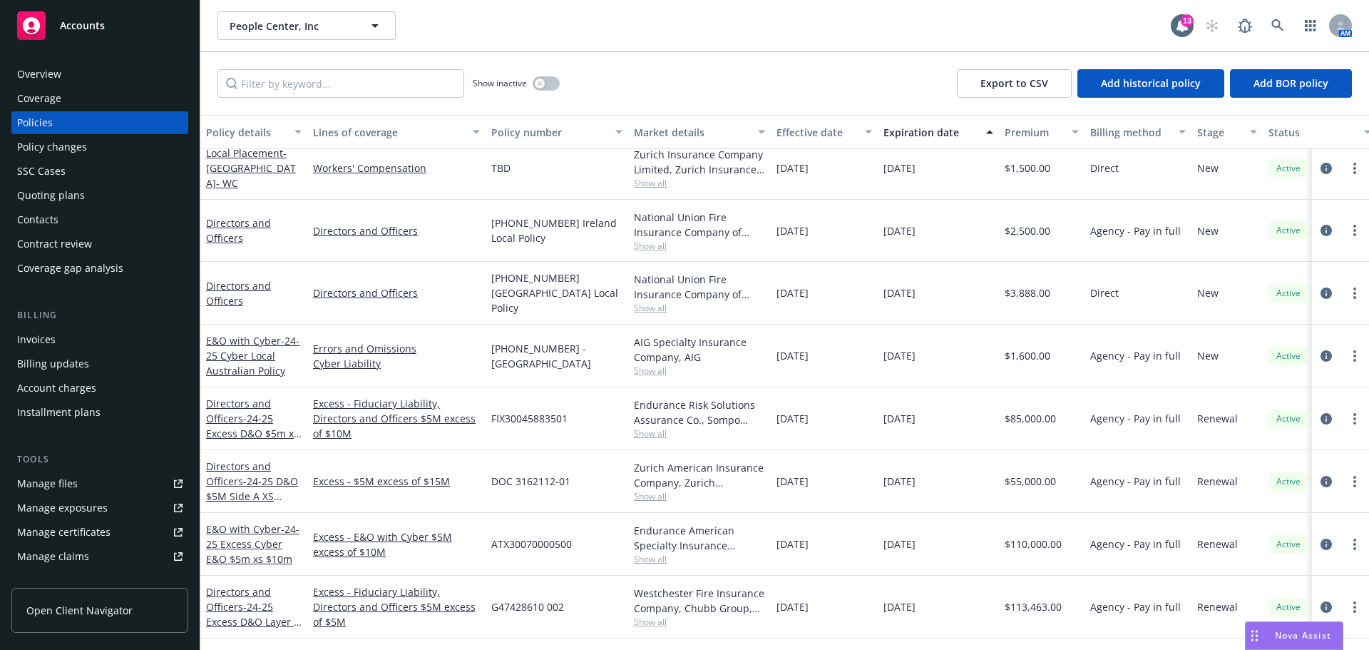
scroll to position [357, 0]
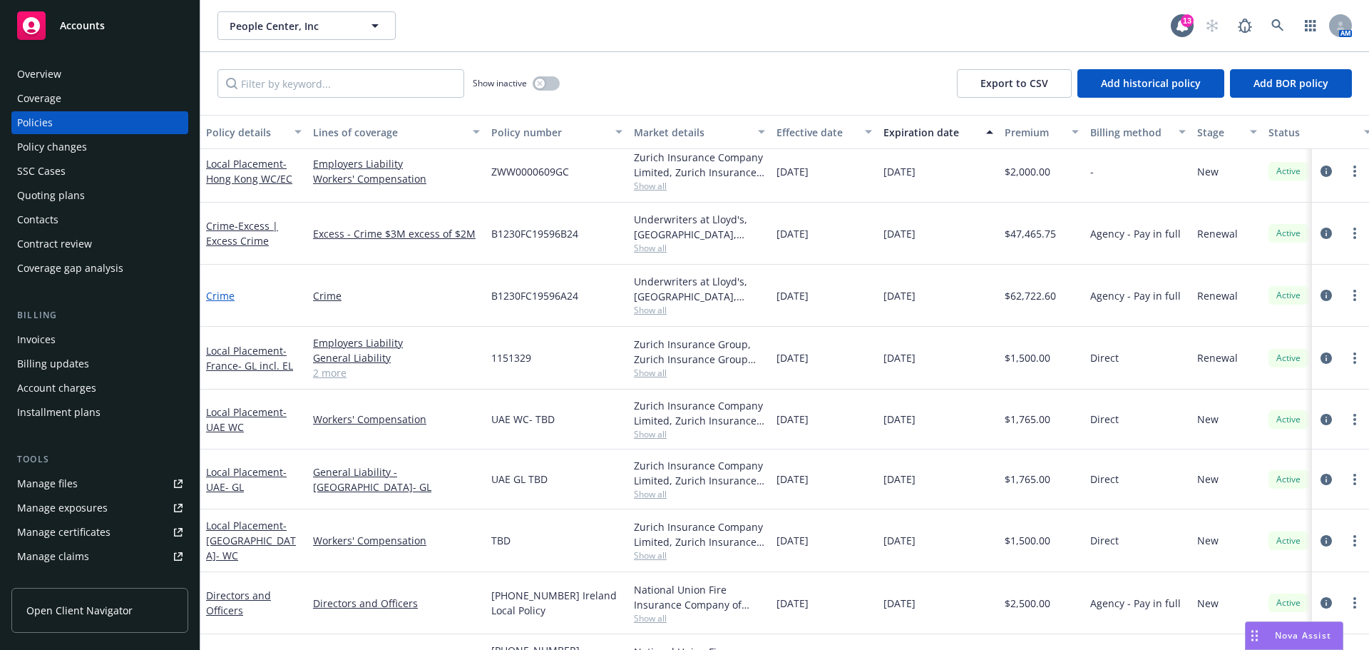
click at [225, 297] on link "Crime" at bounding box center [220, 296] width 29 height 14
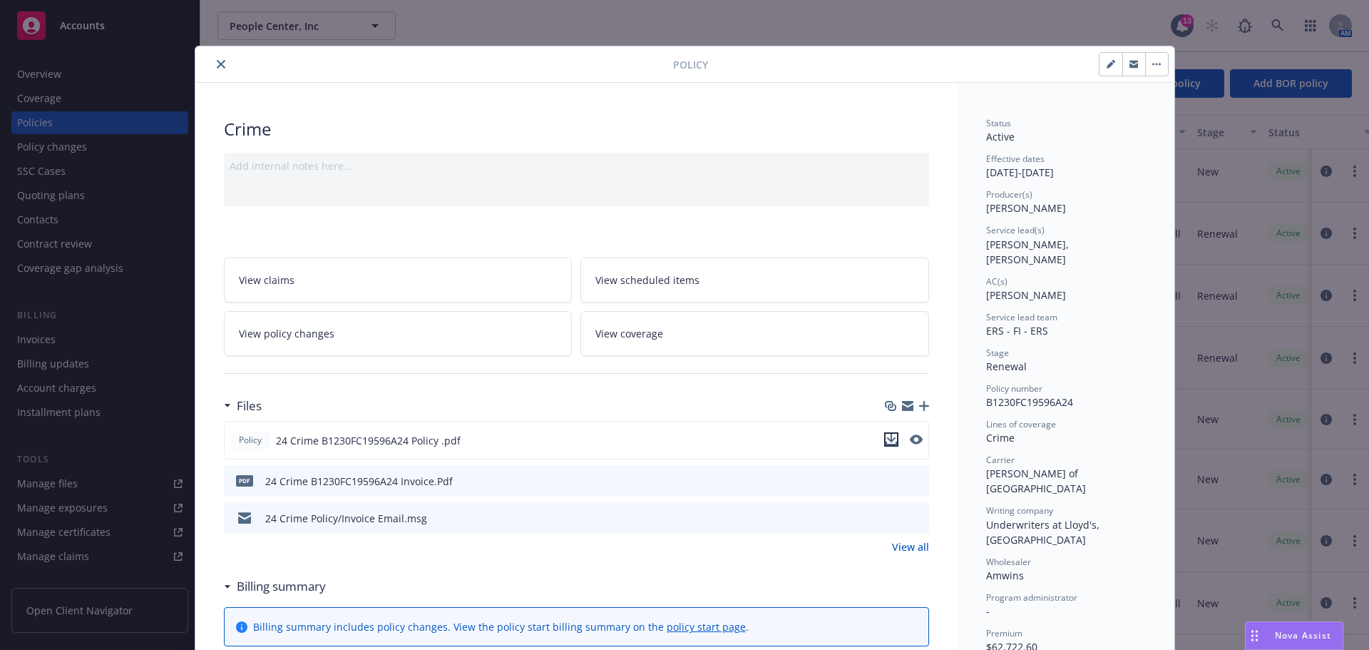
click at [887, 442] on icon "download file" at bounding box center [891, 439] width 11 height 11
click at [217, 66] on icon "close" at bounding box center [221, 64] width 9 height 9
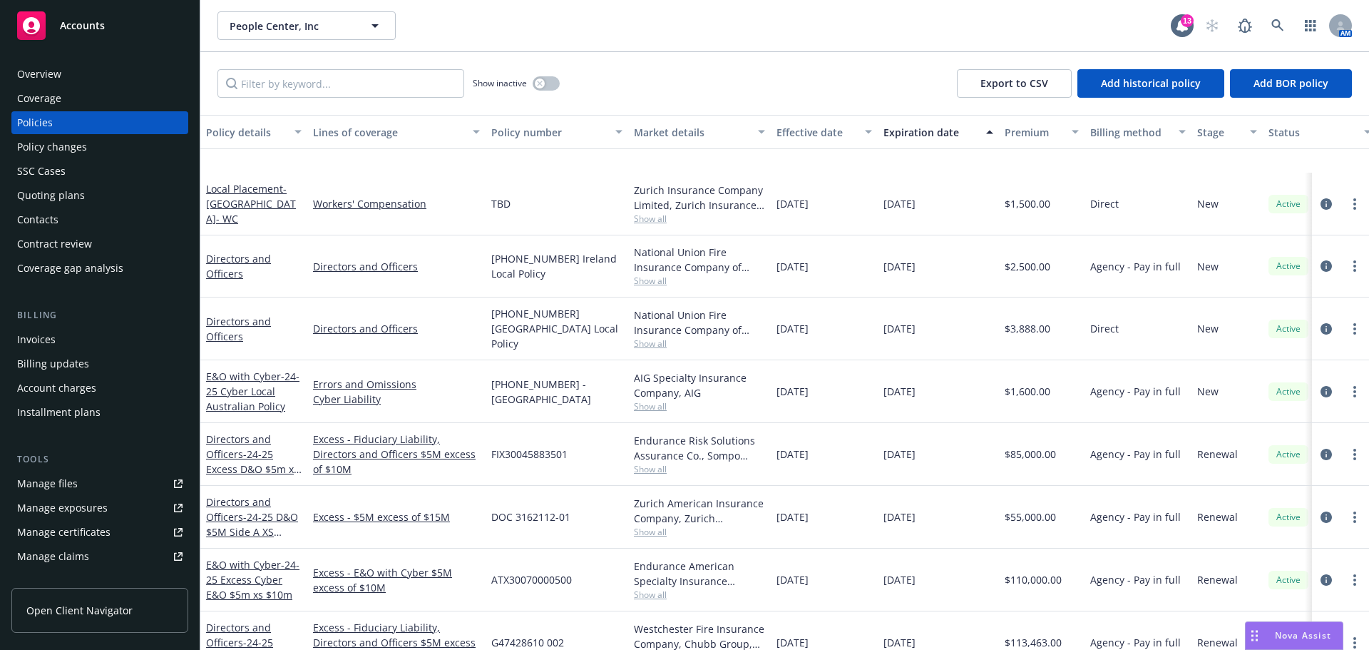
scroll to position [785, 0]
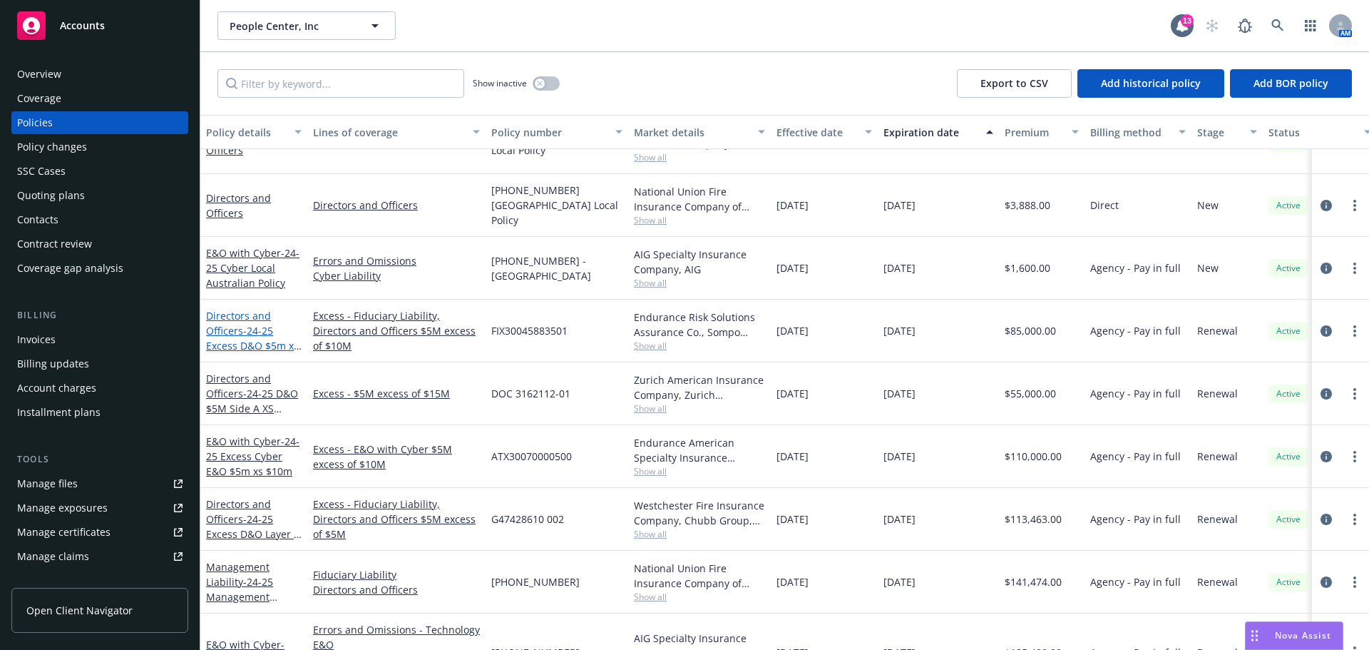
click at [262, 340] on span "- 24-25 Excess D&O $5m xs $ $10m" at bounding box center [254, 346] width 96 height 44
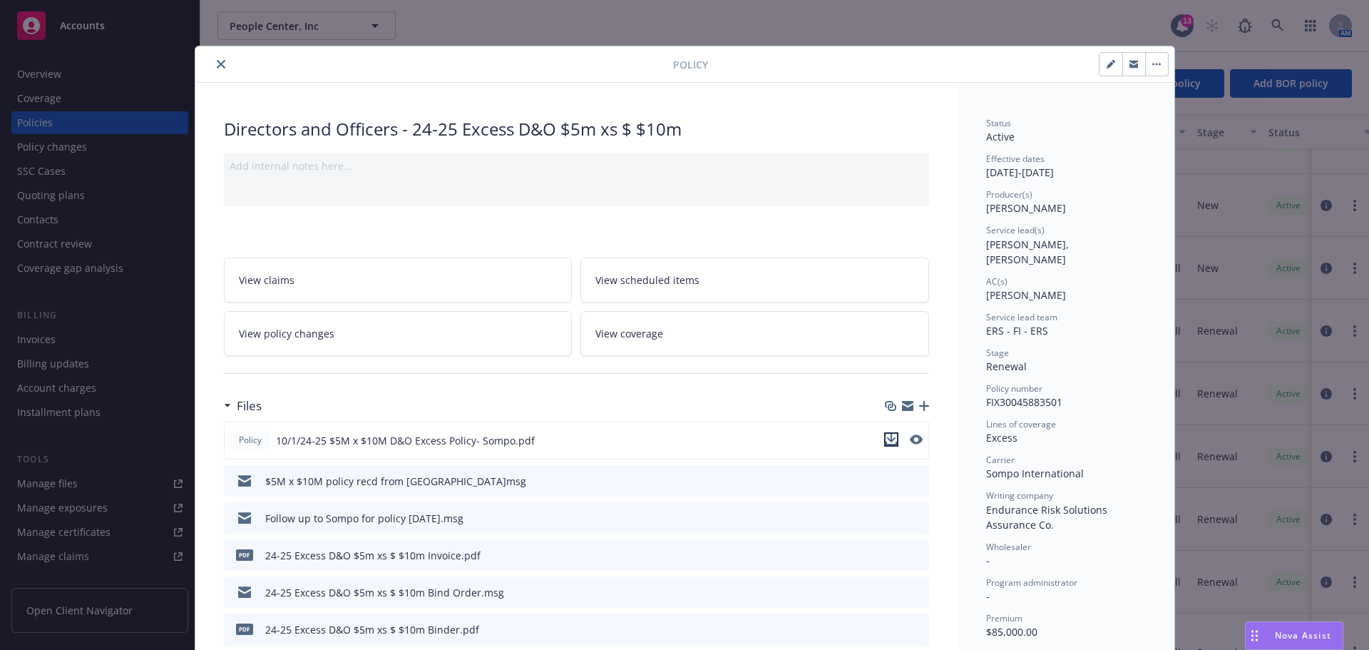
click at [889, 439] on icon "download file" at bounding box center [891, 439] width 11 height 11
click at [217, 66] on icon "close" at bounding box center [221, 64] width 9 height 9
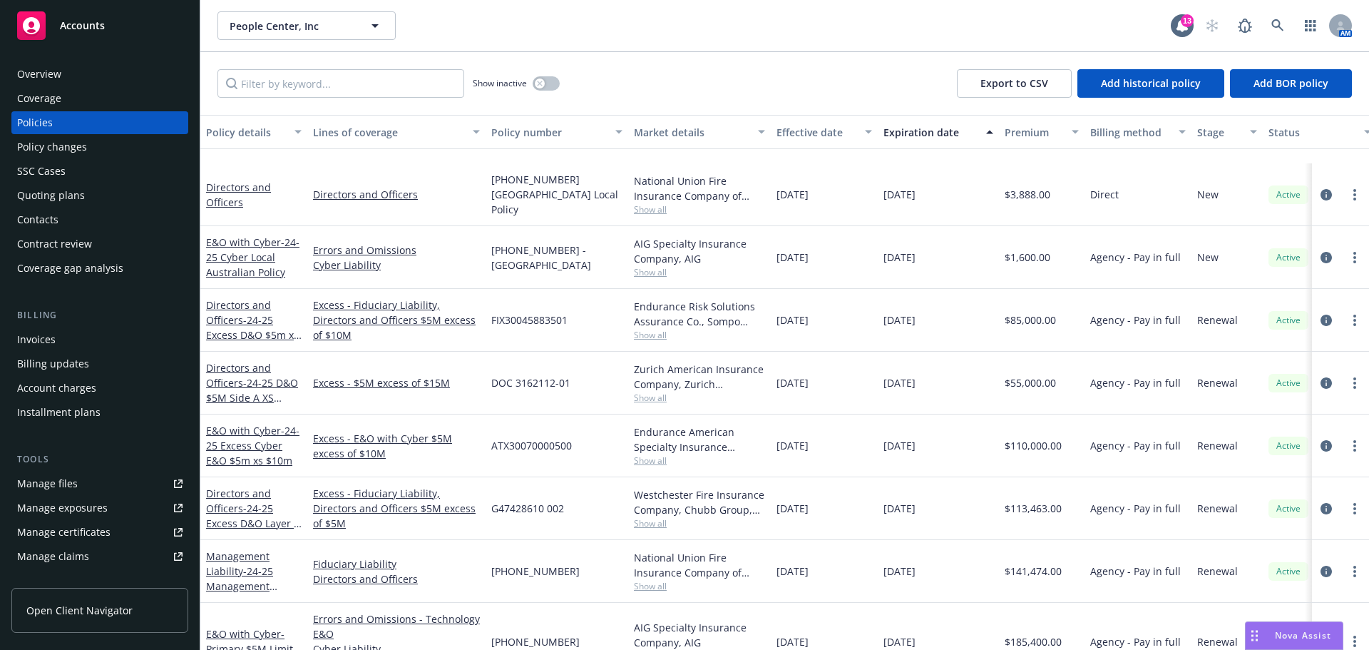
scroll to position [927, 0]
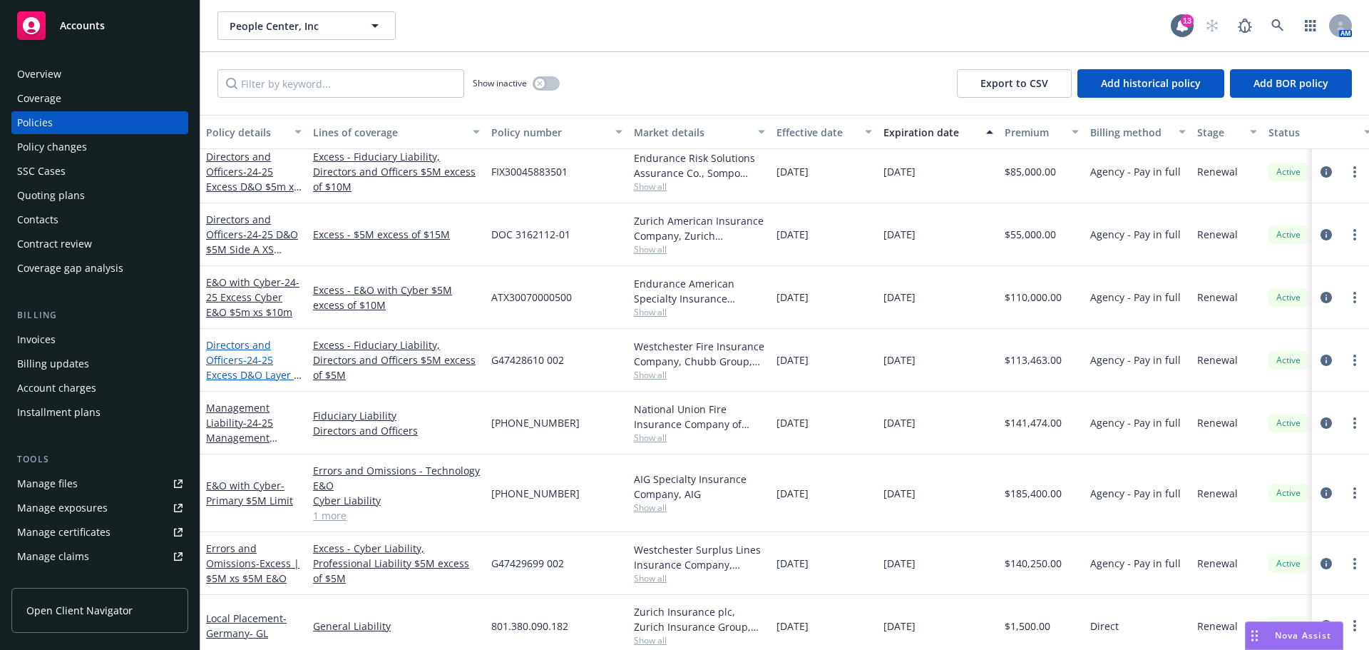
click at [251, 369] on span "- 24-25 Excess D&O Layer 1 $5m Xs $5m" at bounding box center [254, 375] width 96 height 44
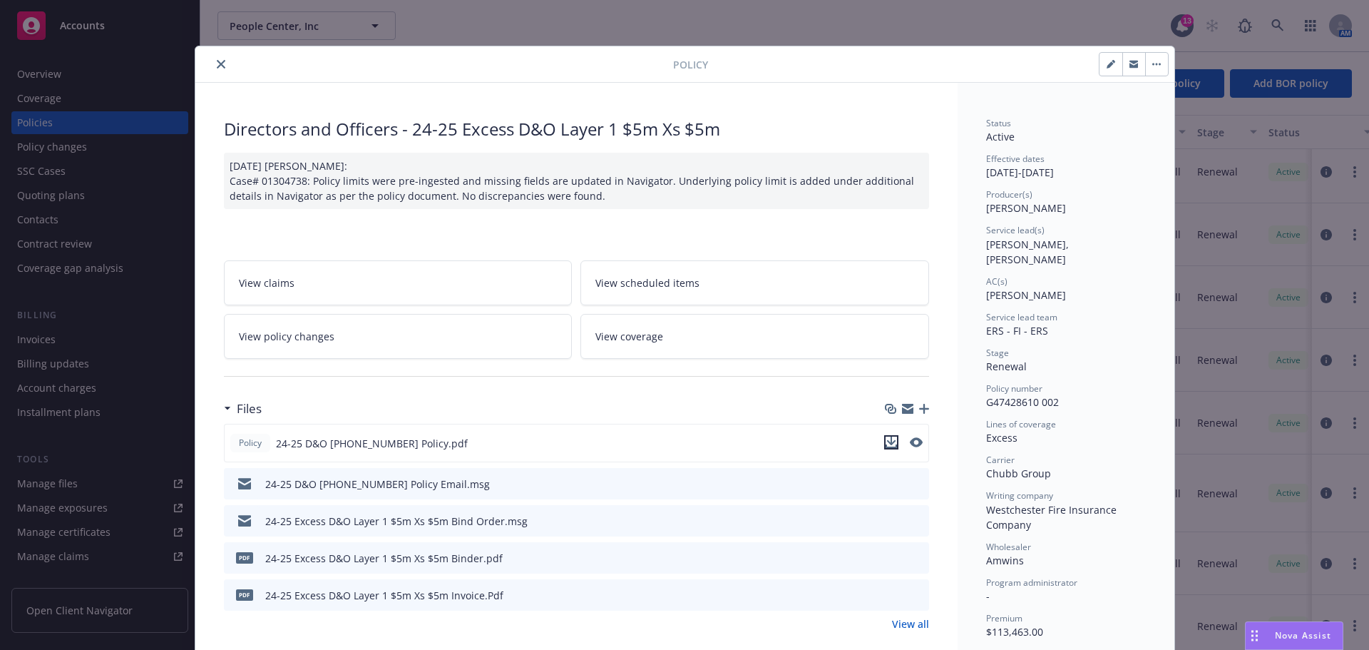
click at [889, 444] on icon "download file" at bounding box center [891, 442] width 11 height 11
click at [217, 63] on icon "close" at bounding box center [221, 64] width 9 height 9
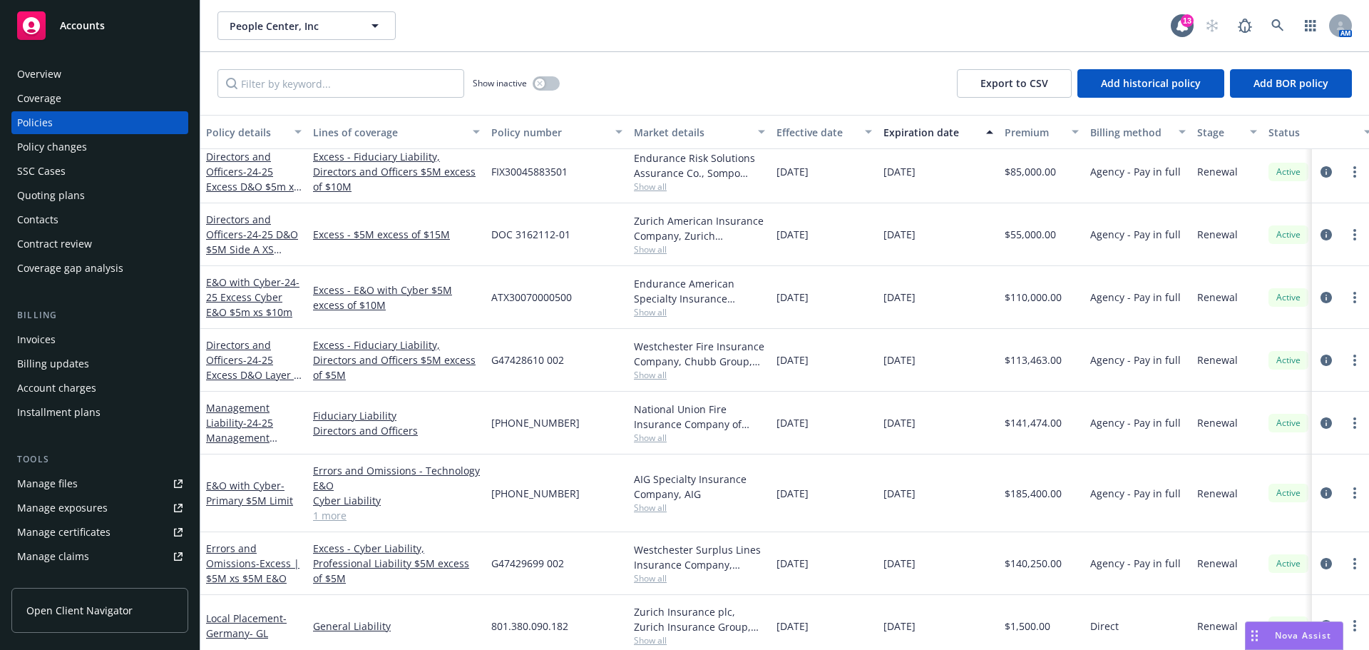
click at [48, 70] on div "Overview" at bounding box center [39, 74] width 44 height 23
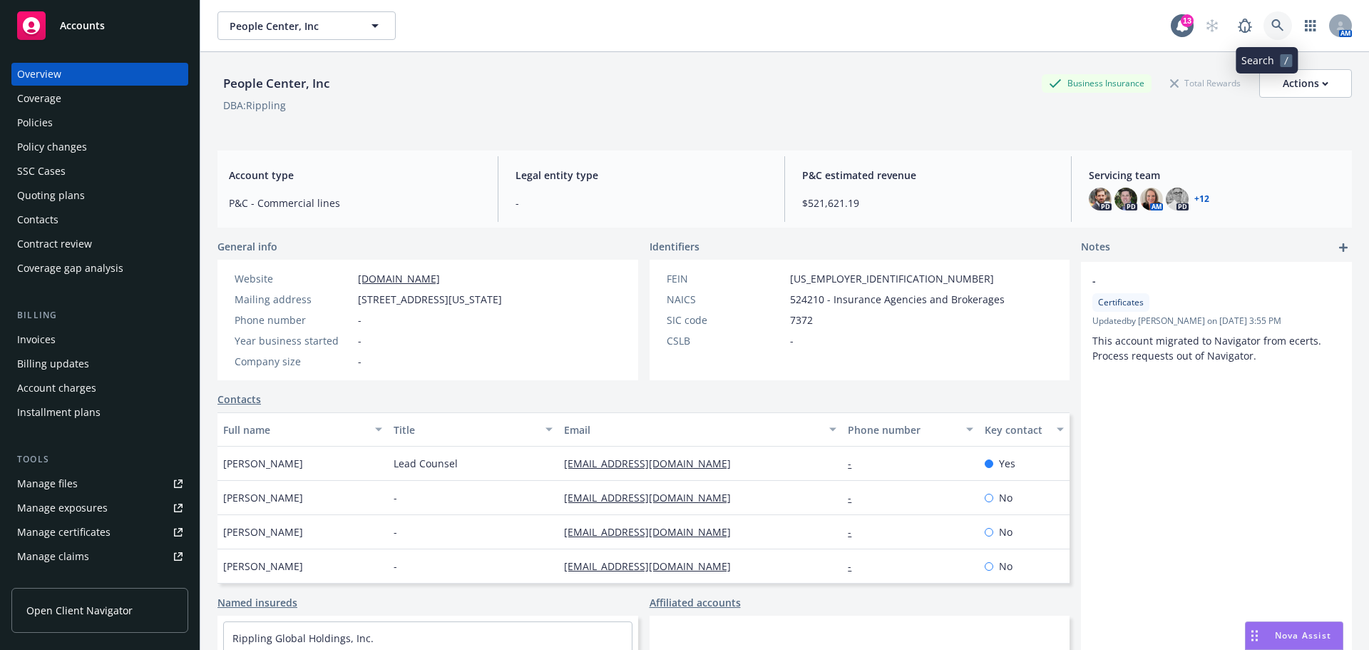
click at [1272, 27] on icon at bounding box center [1278, 25] width 13 height 13
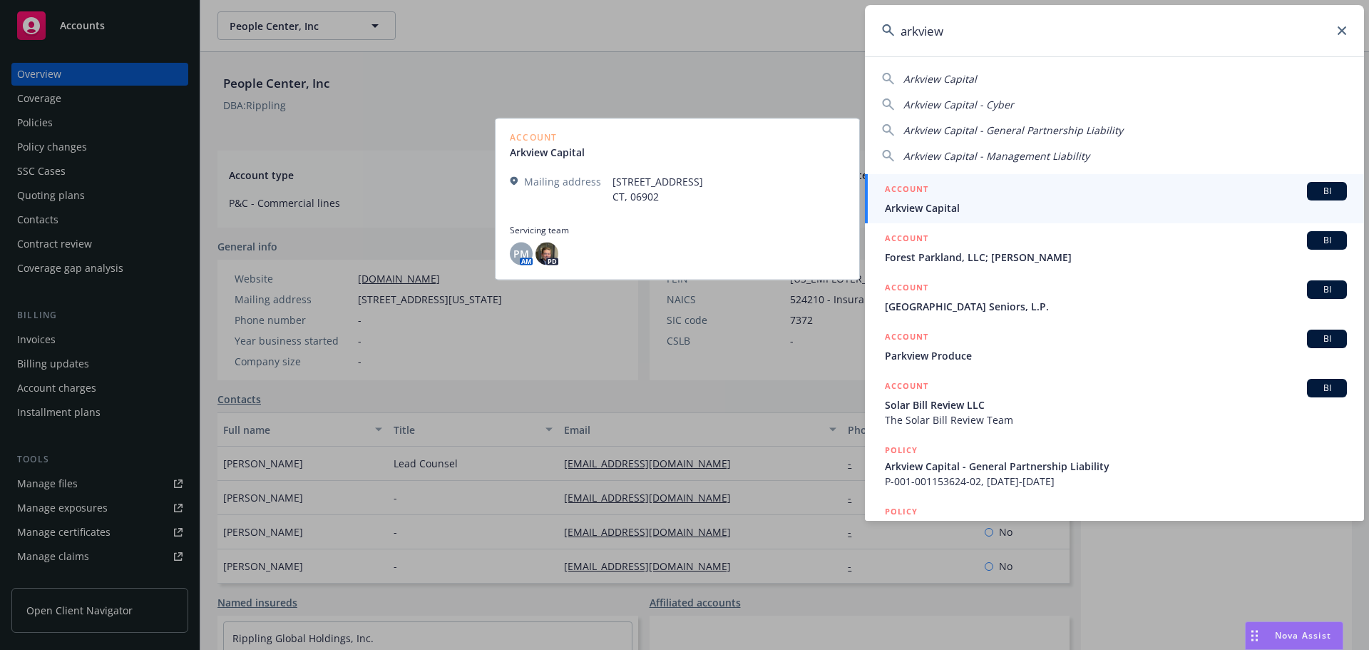
type input "arkview"
click at [924, 200] on span "Arkview Capital" at bounding box center [1116, 207] width 462 height 15
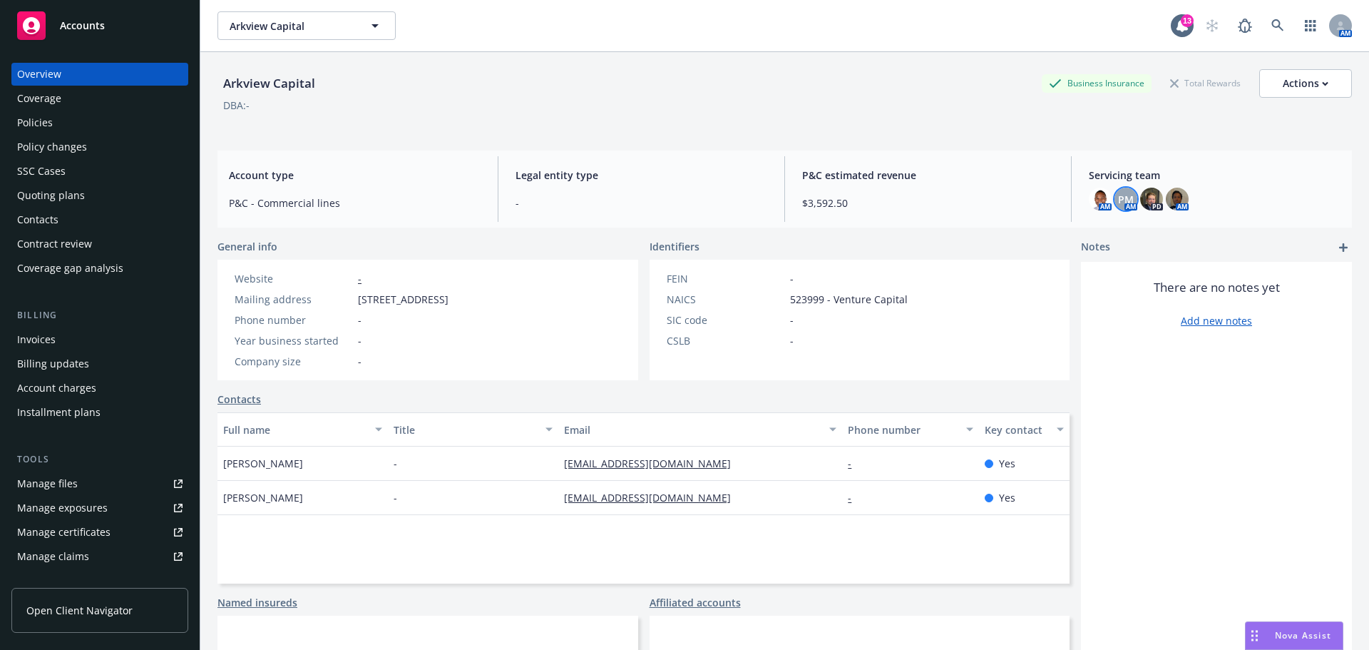
click at [1121, 205] on span "PM" at bounding box center [1126, 199] width 16 height 15
click at [1001, 95] on div "Arkview Capital Business Insurance Total Rewards Actions" at bounding box center [785, 83] width 1135 height 29
click at [39, 118] on div "Policies" at bounding box center [35, 122] width 36 height 23
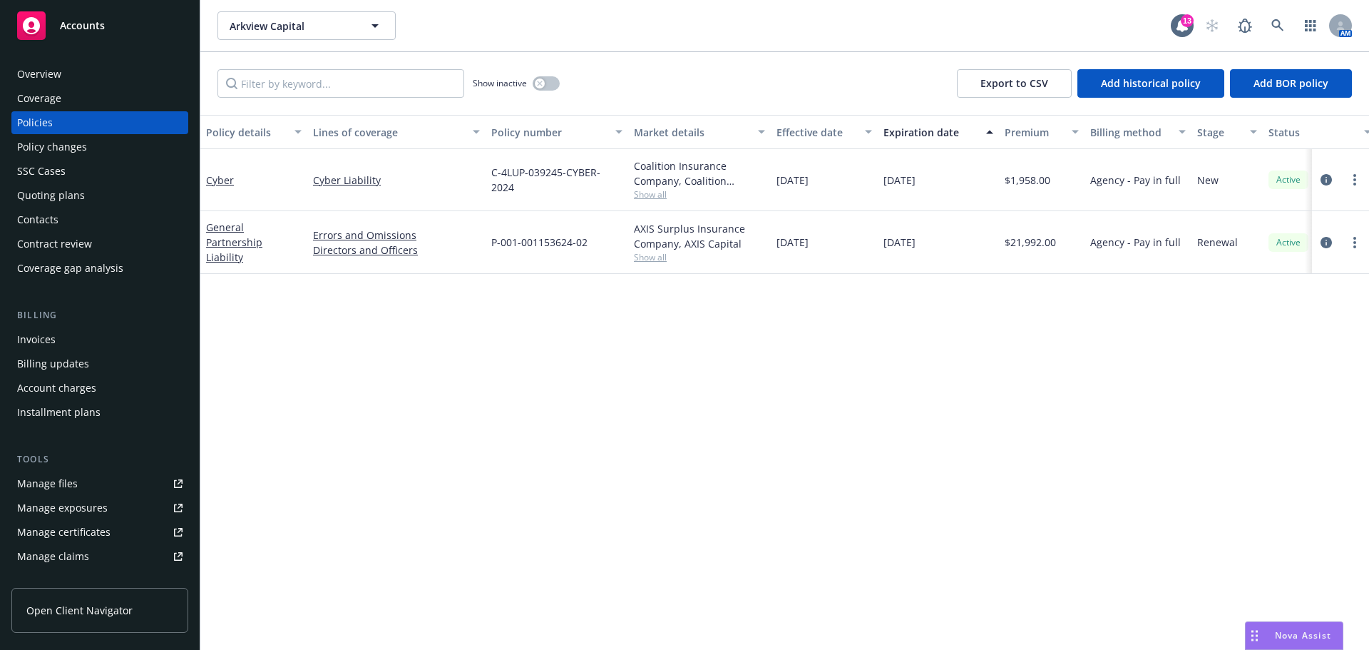
click at [46, 71] on div "Overview" at bounding box center [39, 74] width 44 height 23
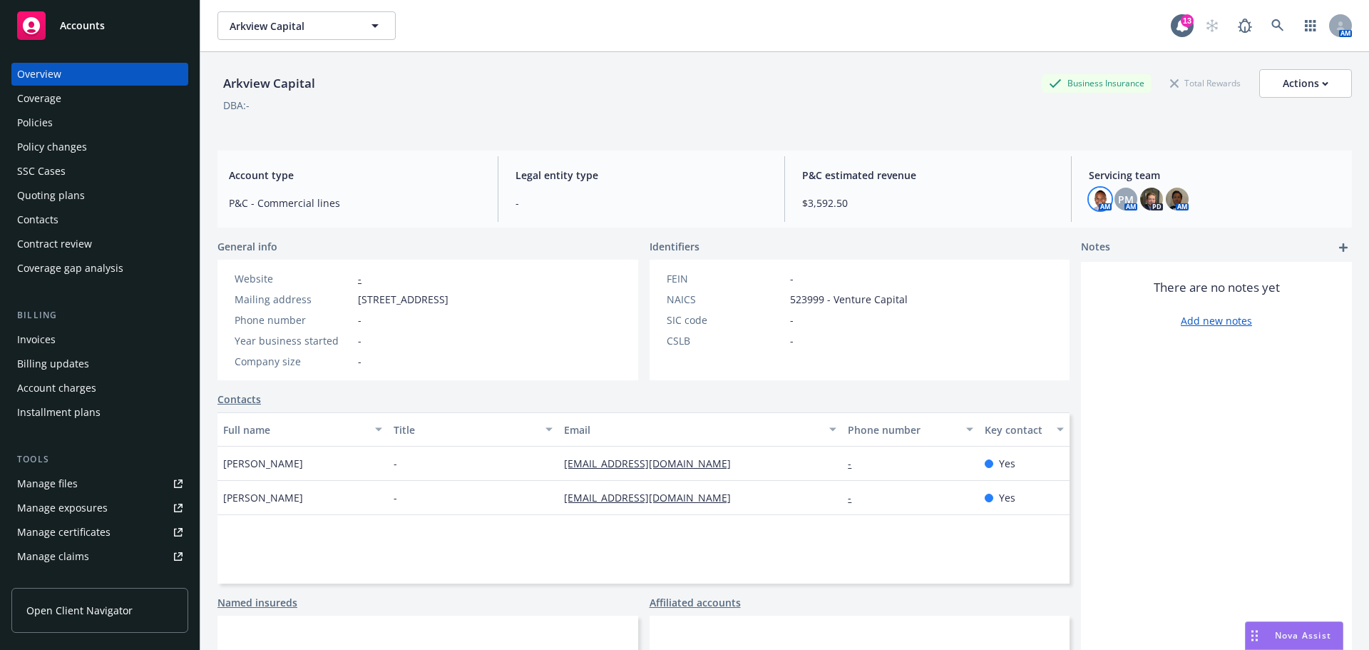
click at [1095, 202] on img at bounding box center [1100, 199] width 23 height 23
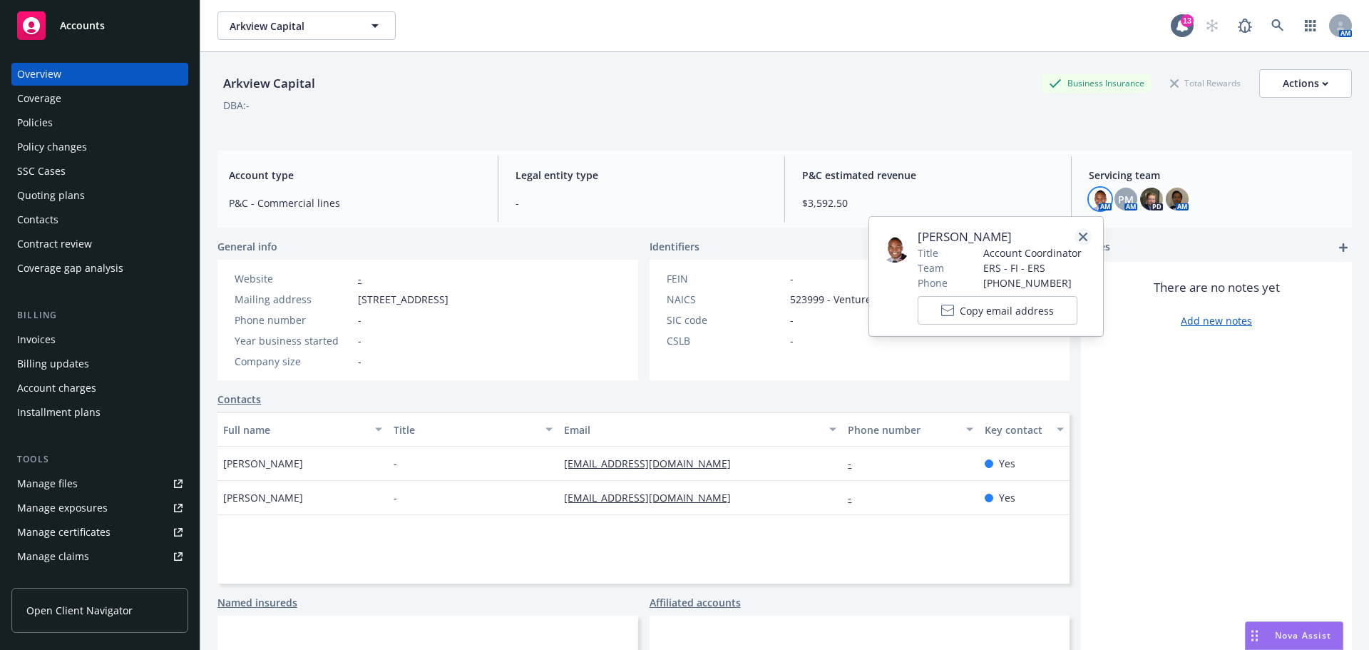
click at [1087, 238] on icon "close" at bounding box center [1083, 237] width 9 height 9
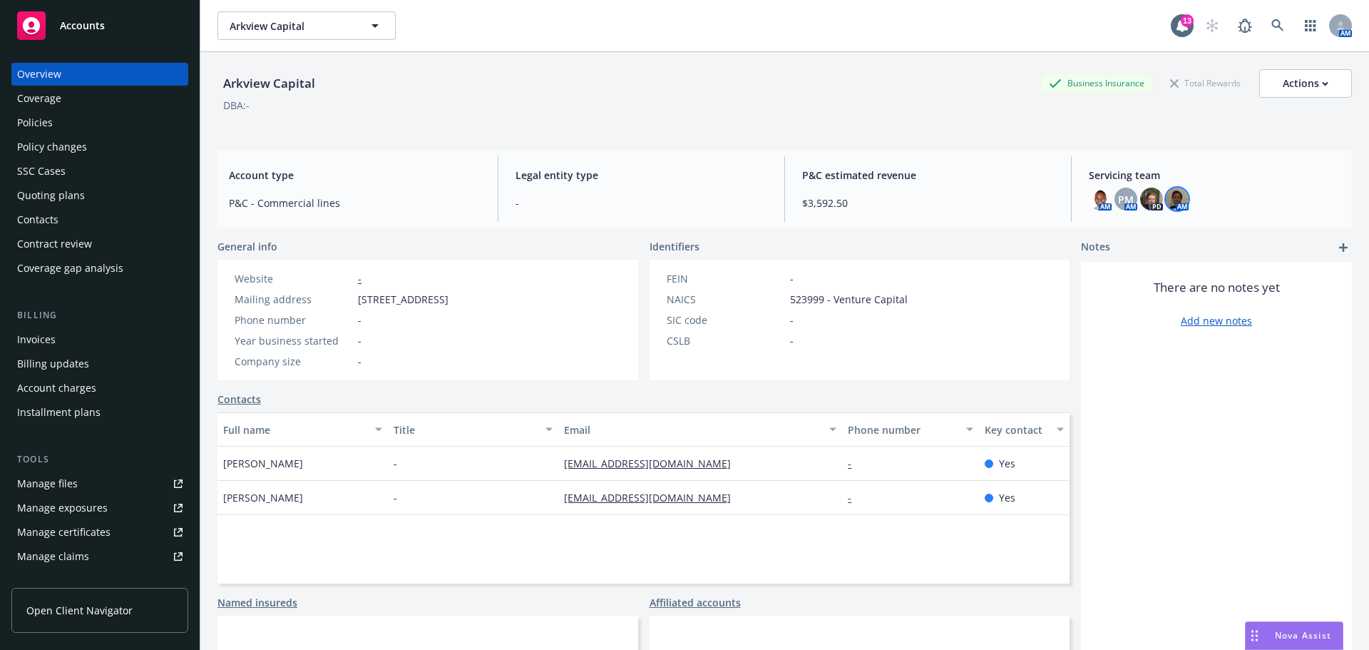
click at [1173, 203] on img at bounding box center [1177, 199] width 23 height 23
click at [1159, 237] on icon "close" at bounding box center [1160, 237] width 9 height 9
click at [1143, 207] on img at bounding box center [1151, 199] width 23 height 23
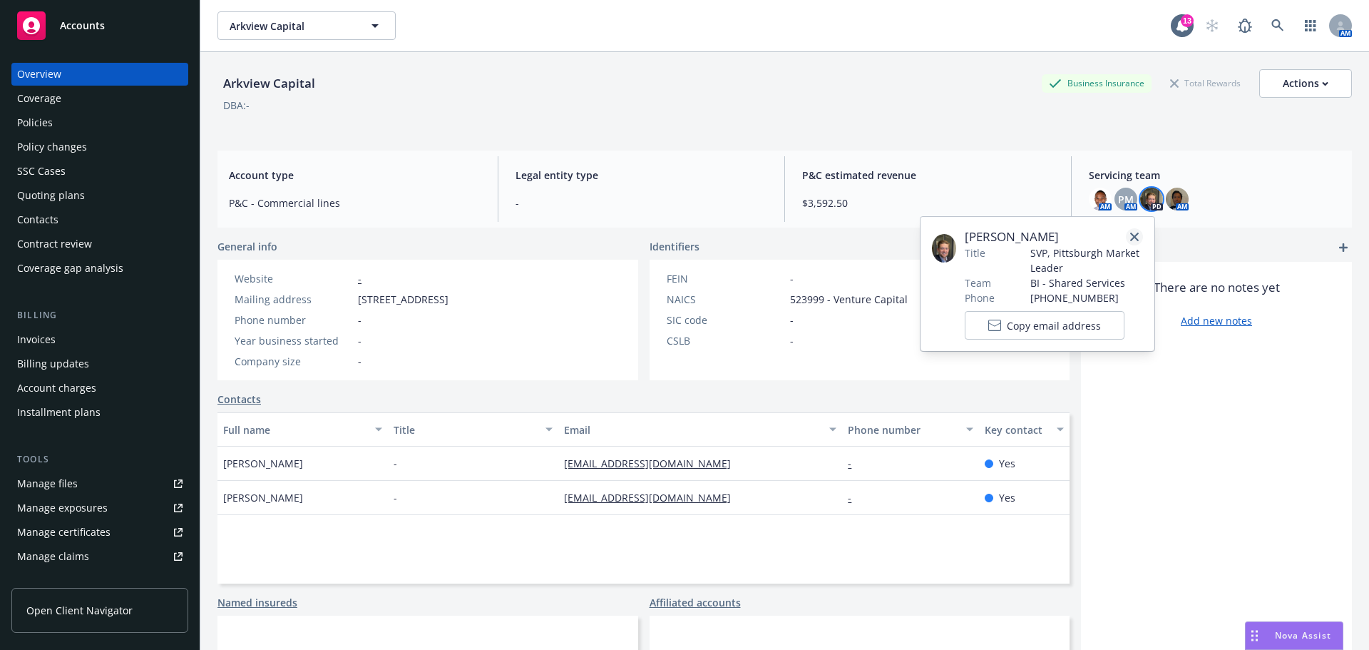
click at [1133, 238] on icon "close" at bounding box center [1135, 237] width 9 height 9
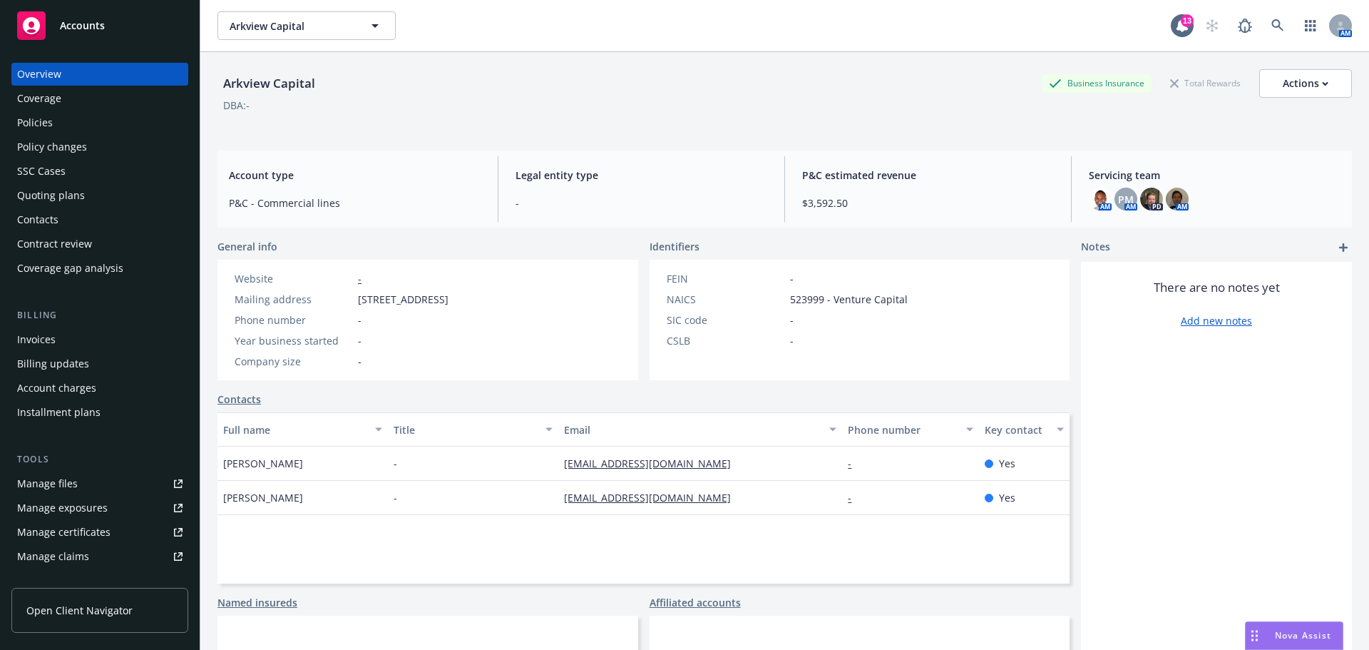
click at [63, 122] on div "Policies" at bounding box center [99, 122] width 165 height 23
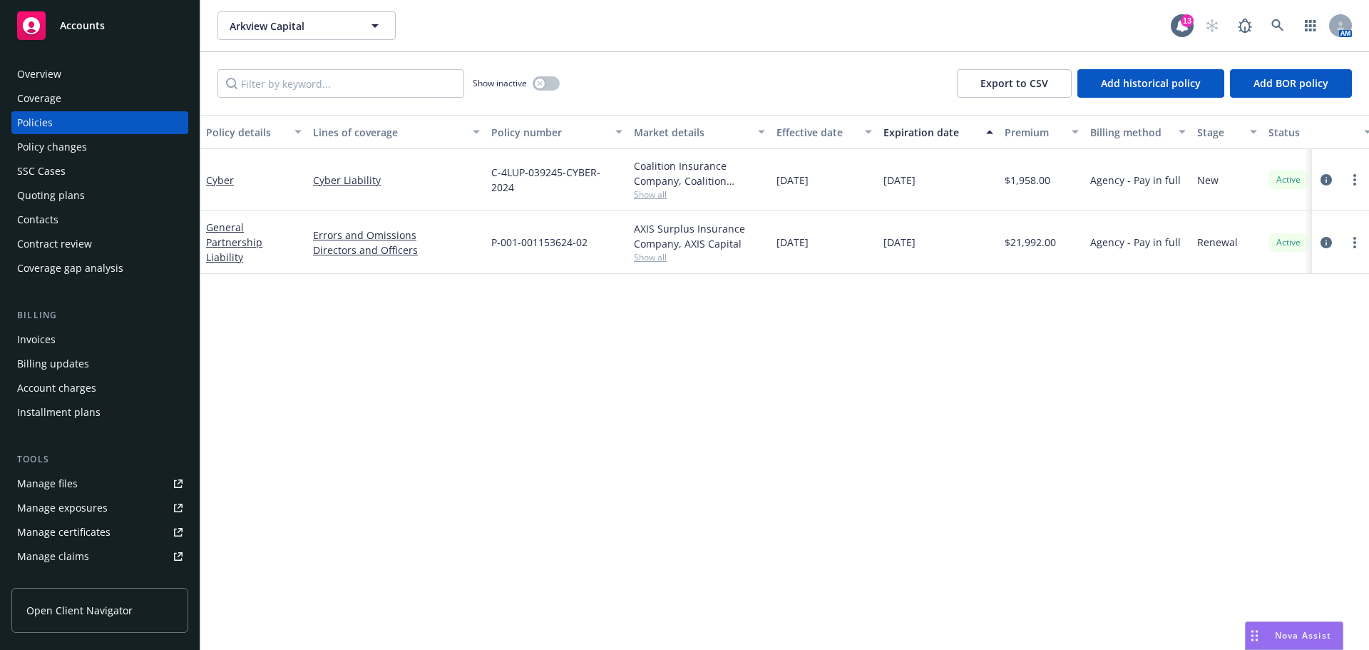
click at [63, 122] on div "Policies" at bounding box center [99, 122] width 165 height 23
click at [556, 312] on div "Policy details Lines of coverage Policy number Market details Effective date Ex…" at bounding box center [784, 382] width 1169 height 535
